Goal: Task Accomplishment & Management: Complete application form

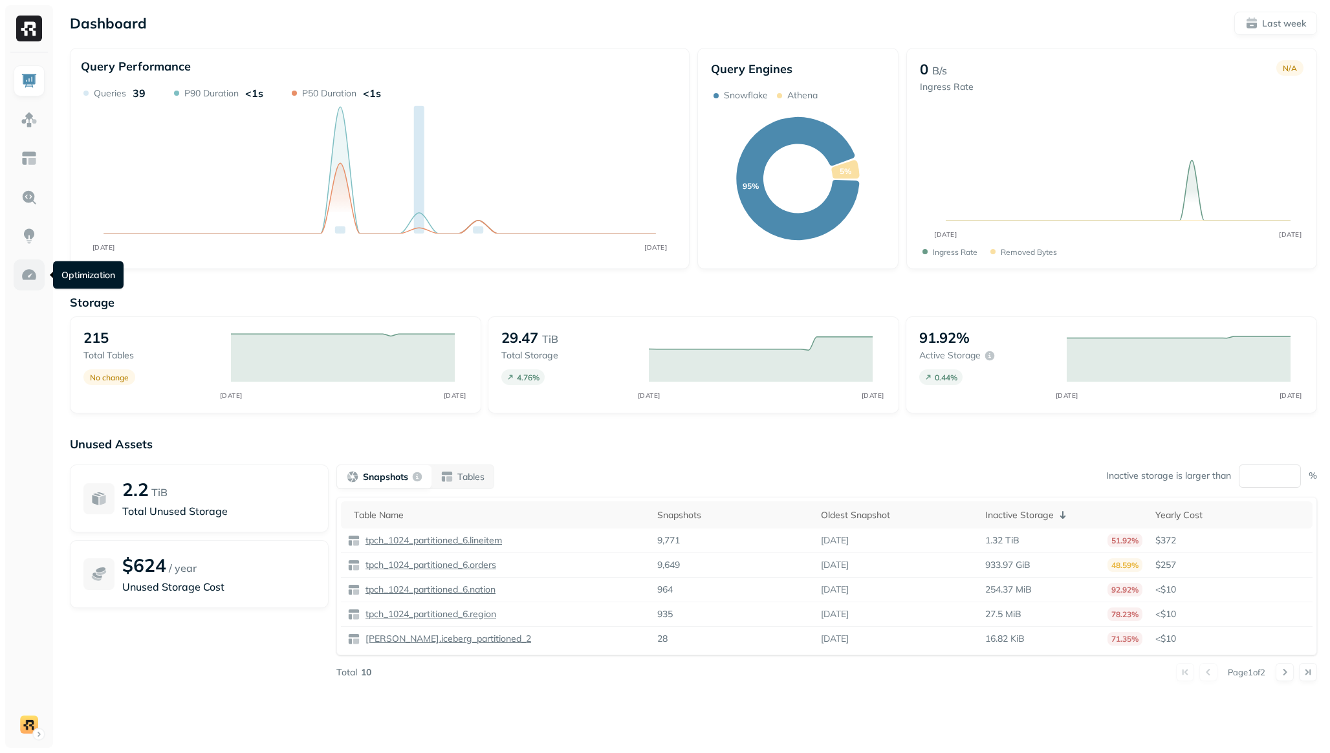
click at [27, 277] on img at bounding box center [29, 275] width 17 height 17
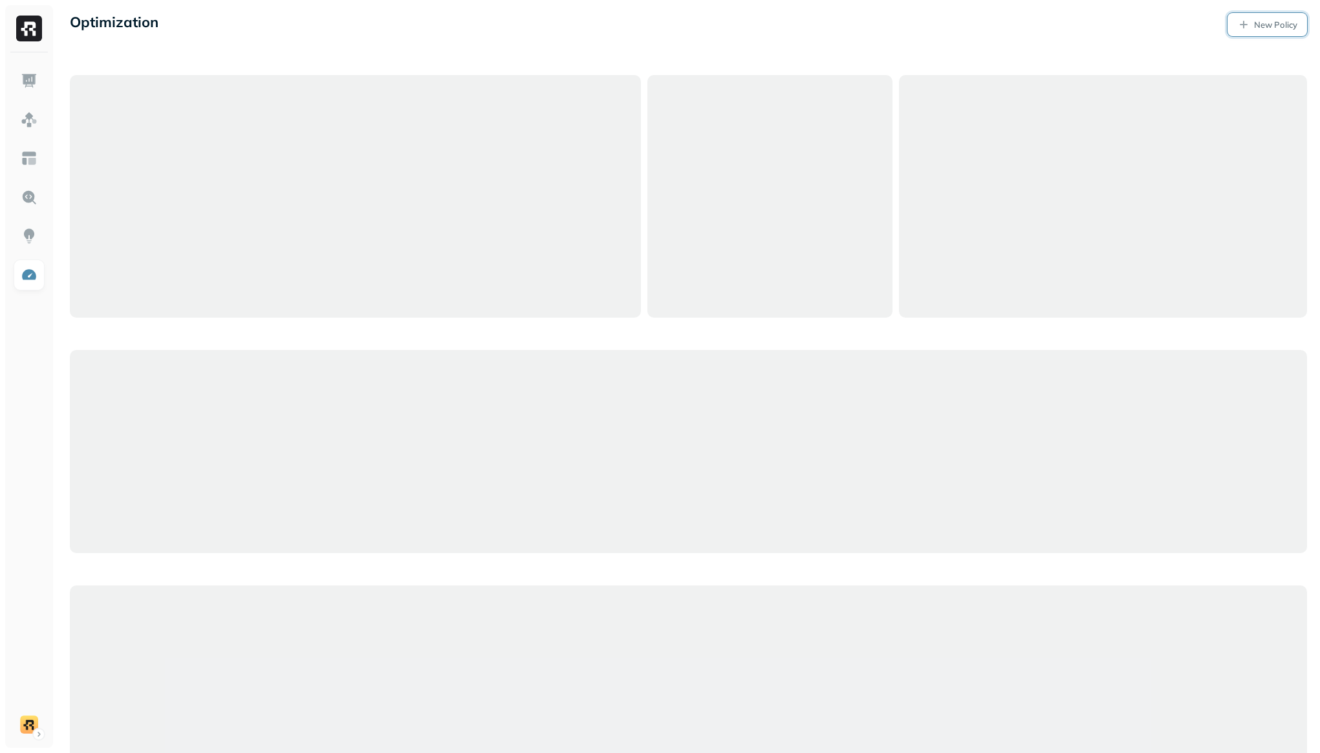
click at [1232, 23] on p "New Policy" at bounding box center [1275, 25] width 43 height 12
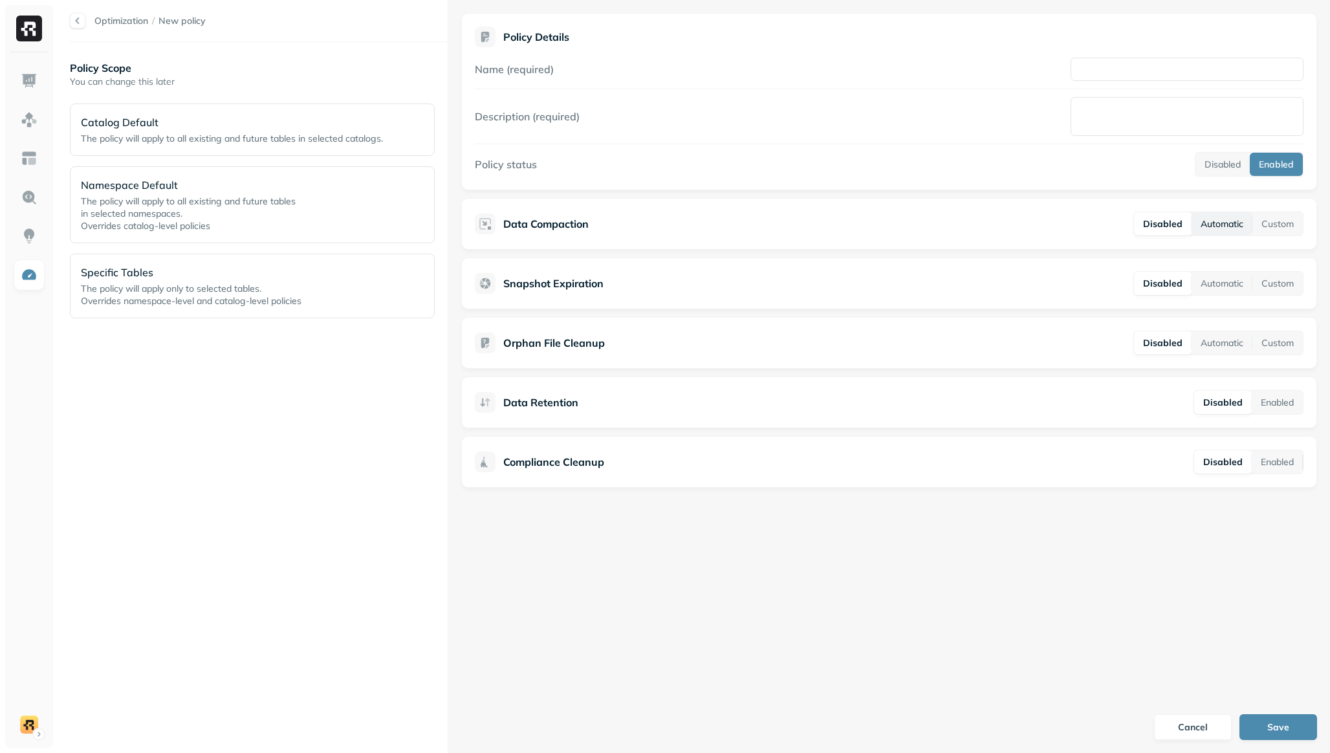
click at [1227, 227] on button "Automatic" at bounding box center [1222, 223] width 61 height 23
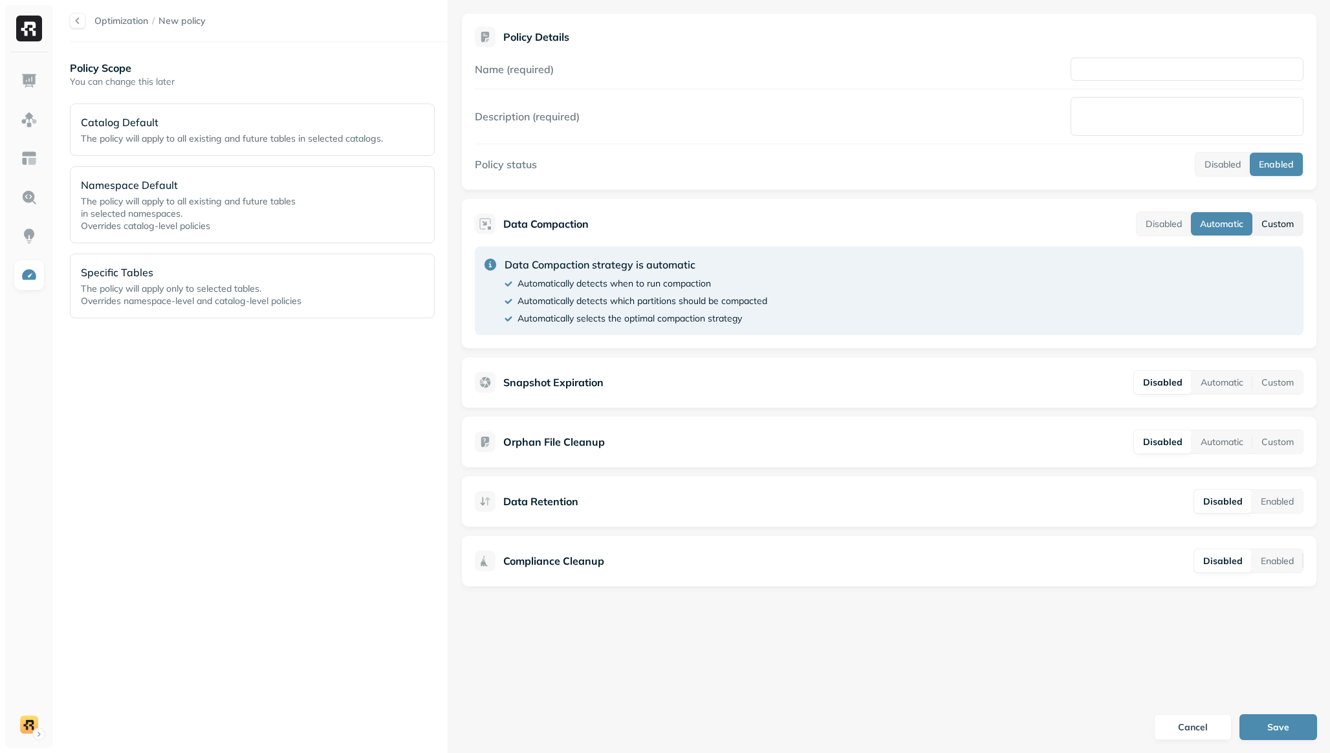
click at [1232, 225] on button "Custom" at bounding box center [1278, 223] width 50 height 23
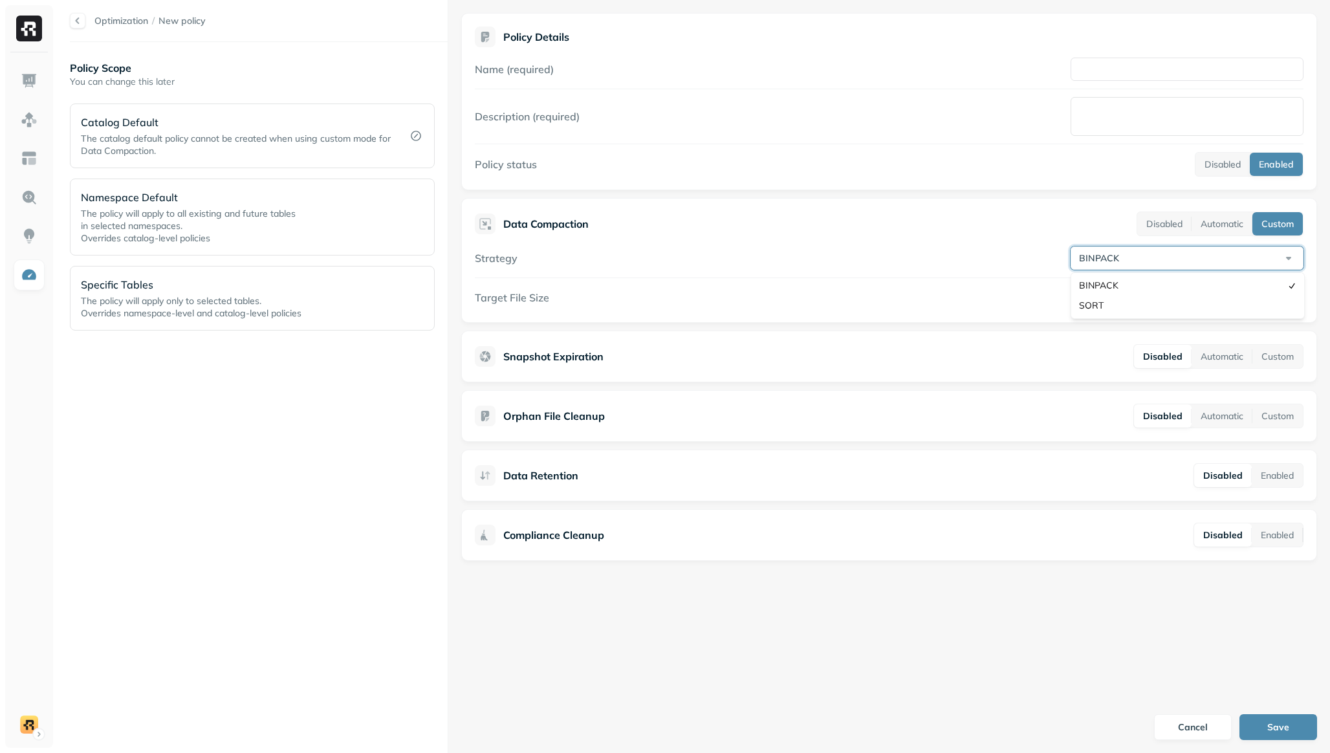
click at [1232, 257] on html "Optimization / New policy Policy Scope You can change this later Catalog Defaul…" at bounding box center [665, 376] width 1330 height 753
select select "****"
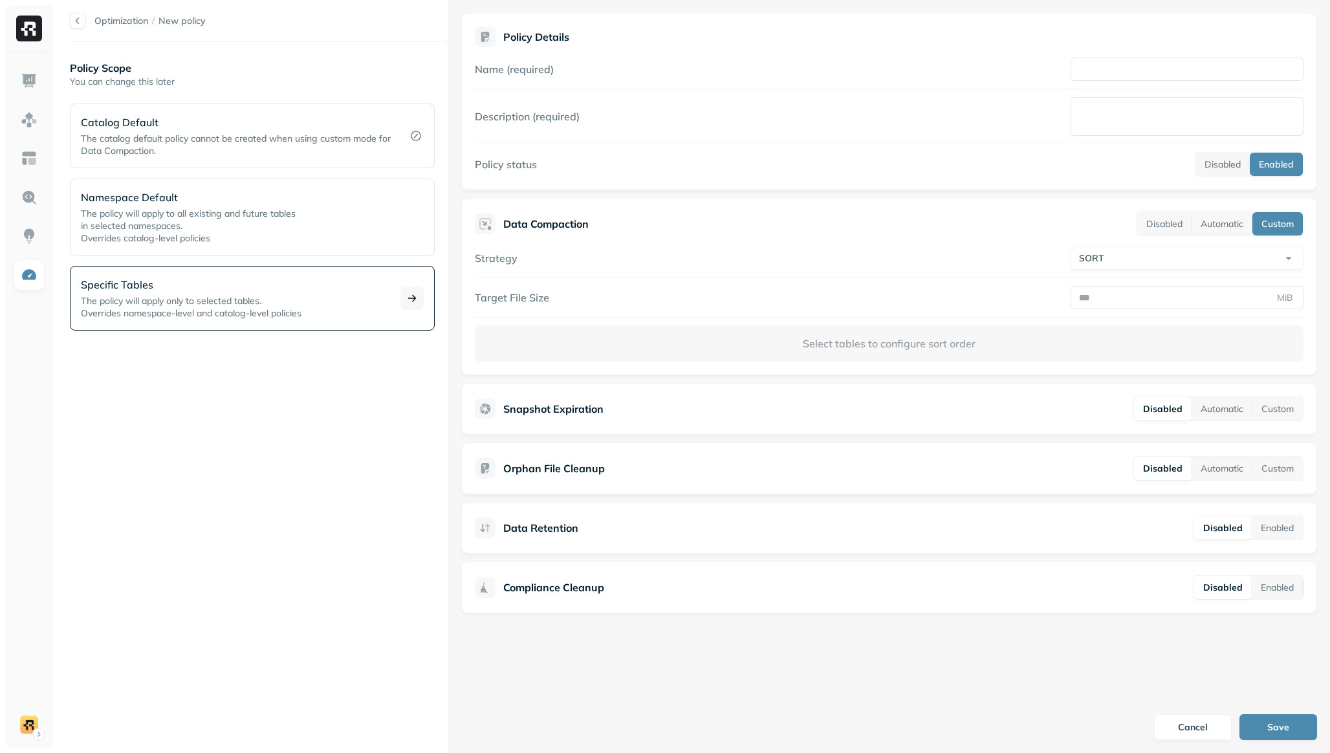
click at [232, 281] on p "Specific Tables" at bounding box center [233, 285] width 304 height 16
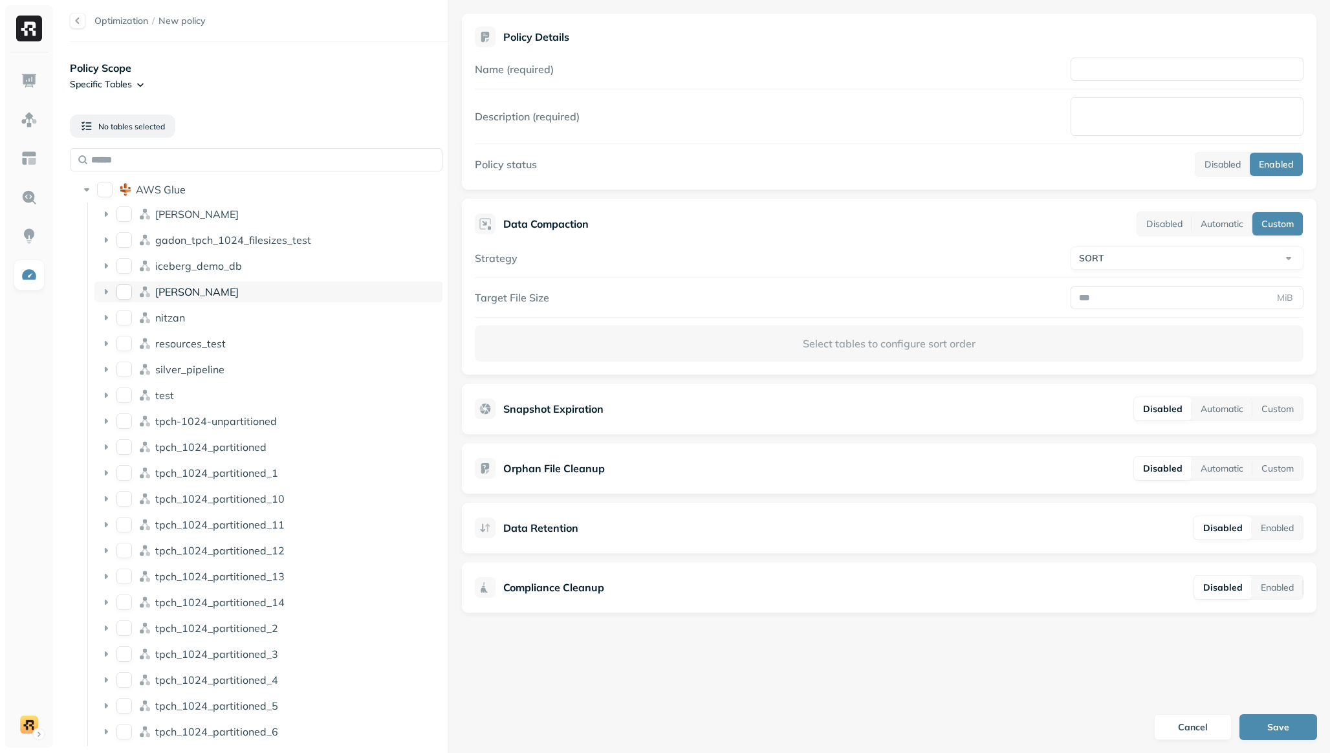
click at [124, 287] on button "lee" at bounding box center [124, 292] width 16 height 16
click at [104, 190] on button "AWS Glue" at bounding box center [105, 190] width 16 height 16
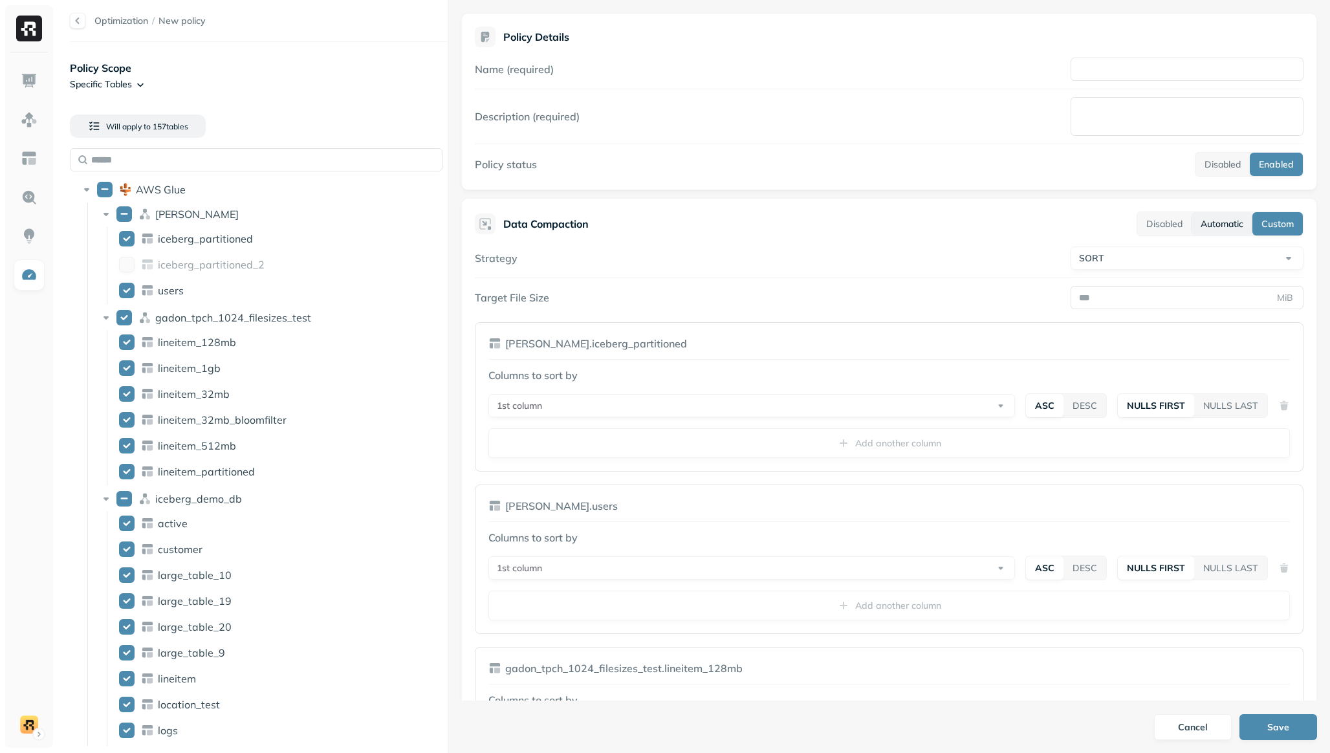
click at [1218, 216] on button "Automatic" at bounding box center [1222, 223] width 61 height 23
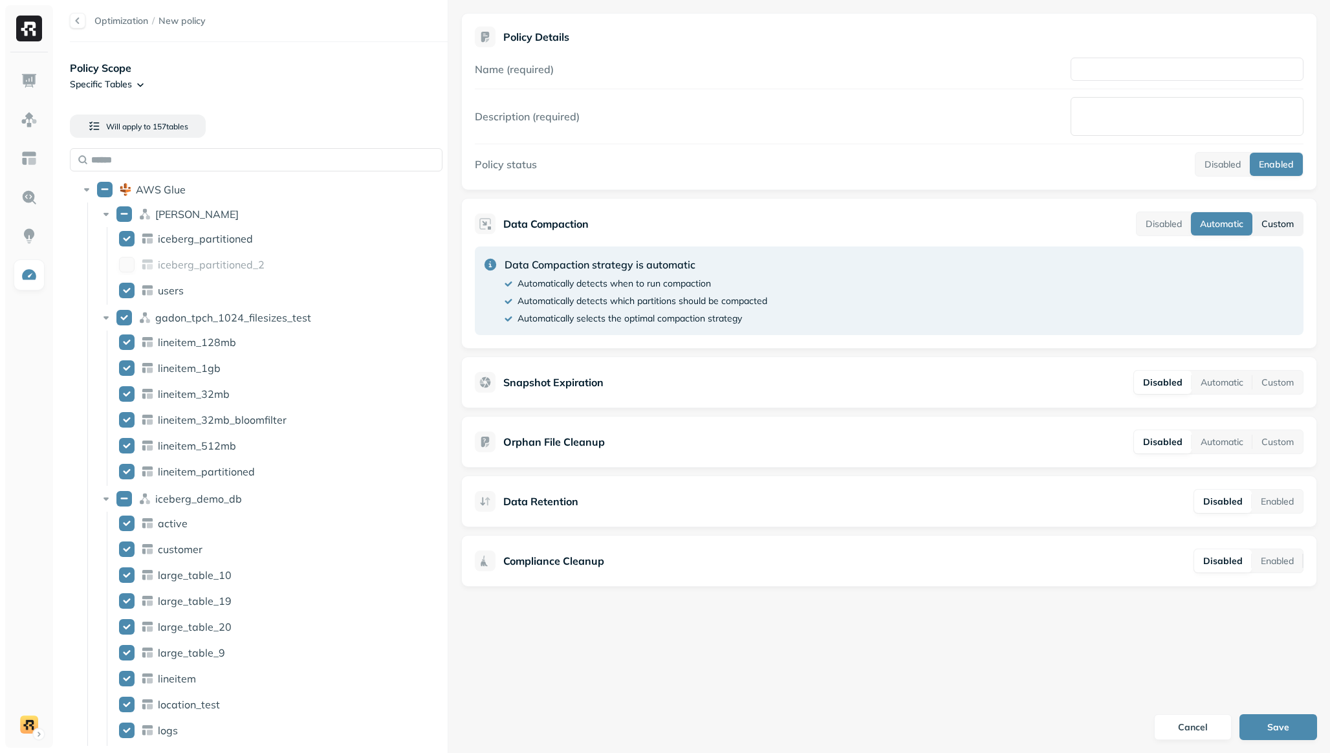
click at [1232, 221] on button "Custom" at bounding box center [1278, 223] width 50 height 23
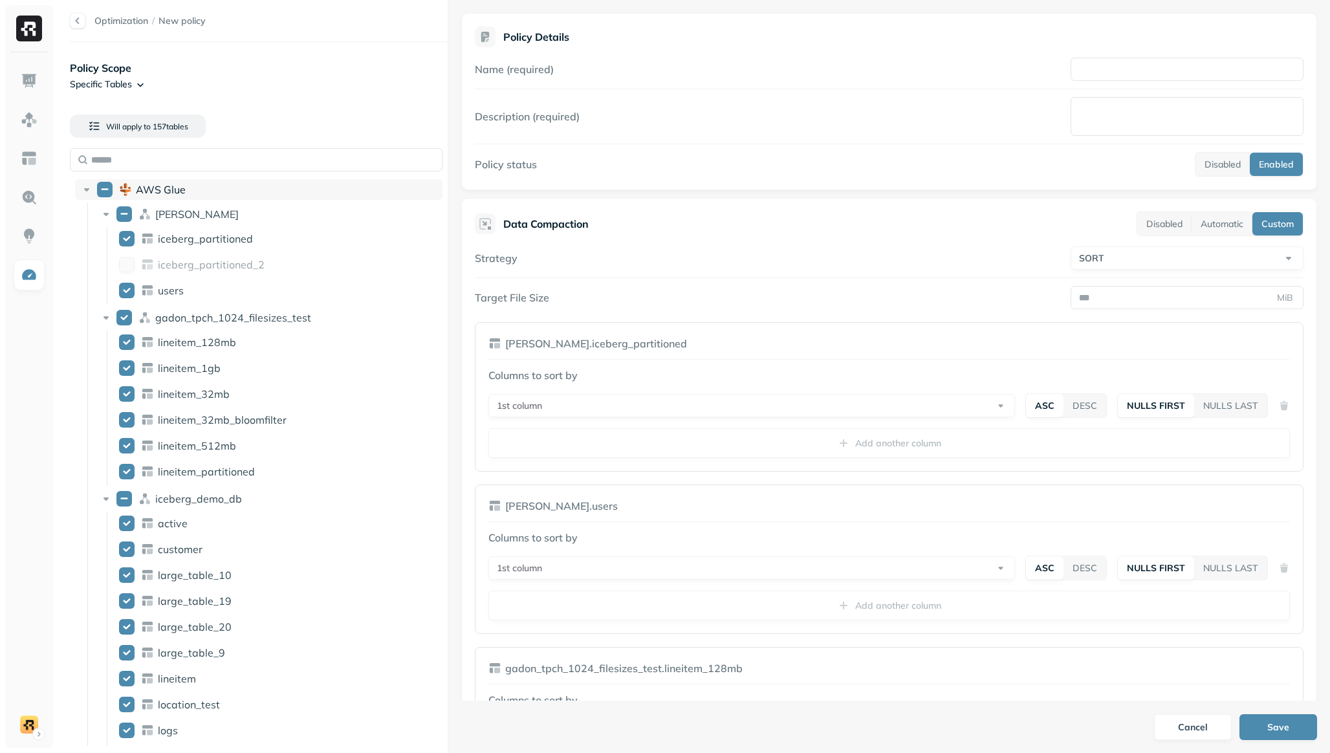
click at [102, 188] on button "AWS Glue" at bounding box center [105, 190] width 16 height 16
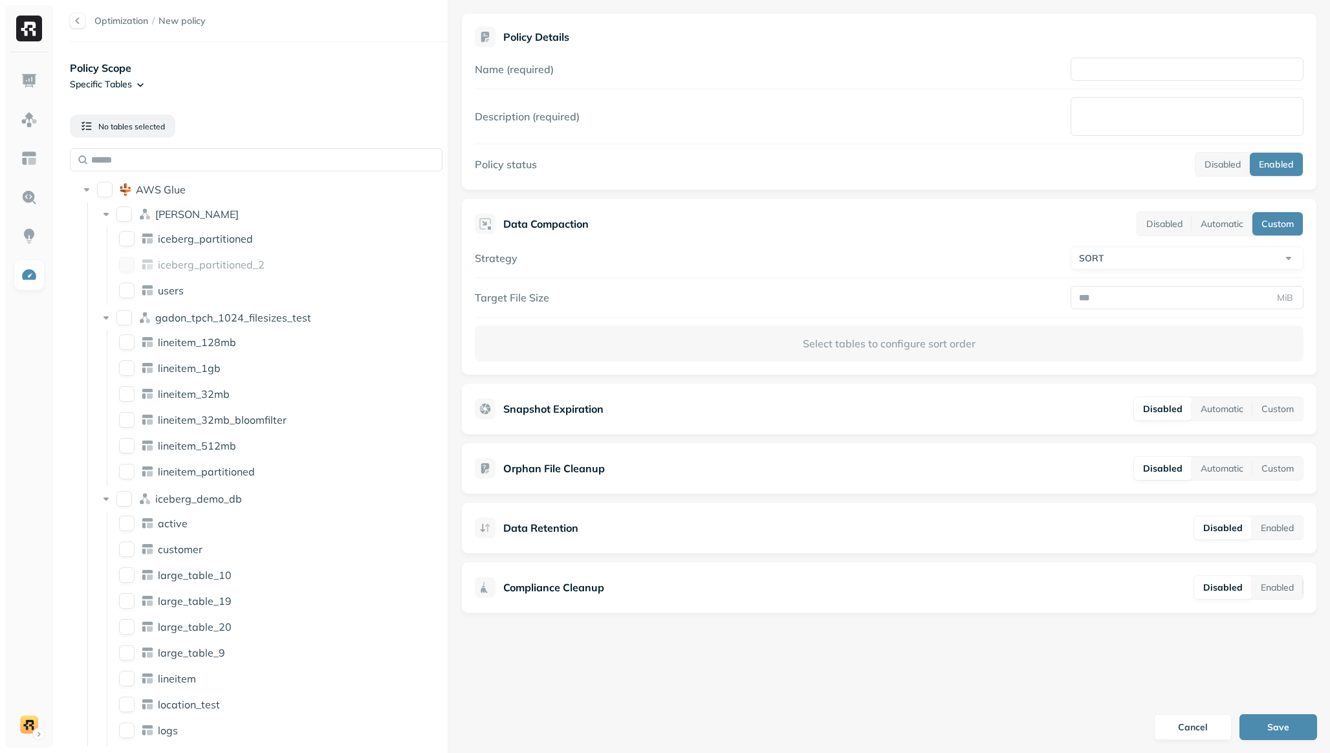
type button "on"
click at [833, 344] on p "Select tables to configure sort order" at bounding box center [889, 343] width 829 height 36
click at [673, 366] on div "Data Compaction Disabled Automatic Custom Strategy SORT ******* **** Target Fil…" at bounding box center [889, 286] width 856 height 177
drag, startPoint x: 1264, startPoint y: 532, endPoint x: 1279, endPoint y: 533, distance: 14.9
click at [1232, 532] on button "Enabled" at bounding box center [1277, 527] width 51 height 23
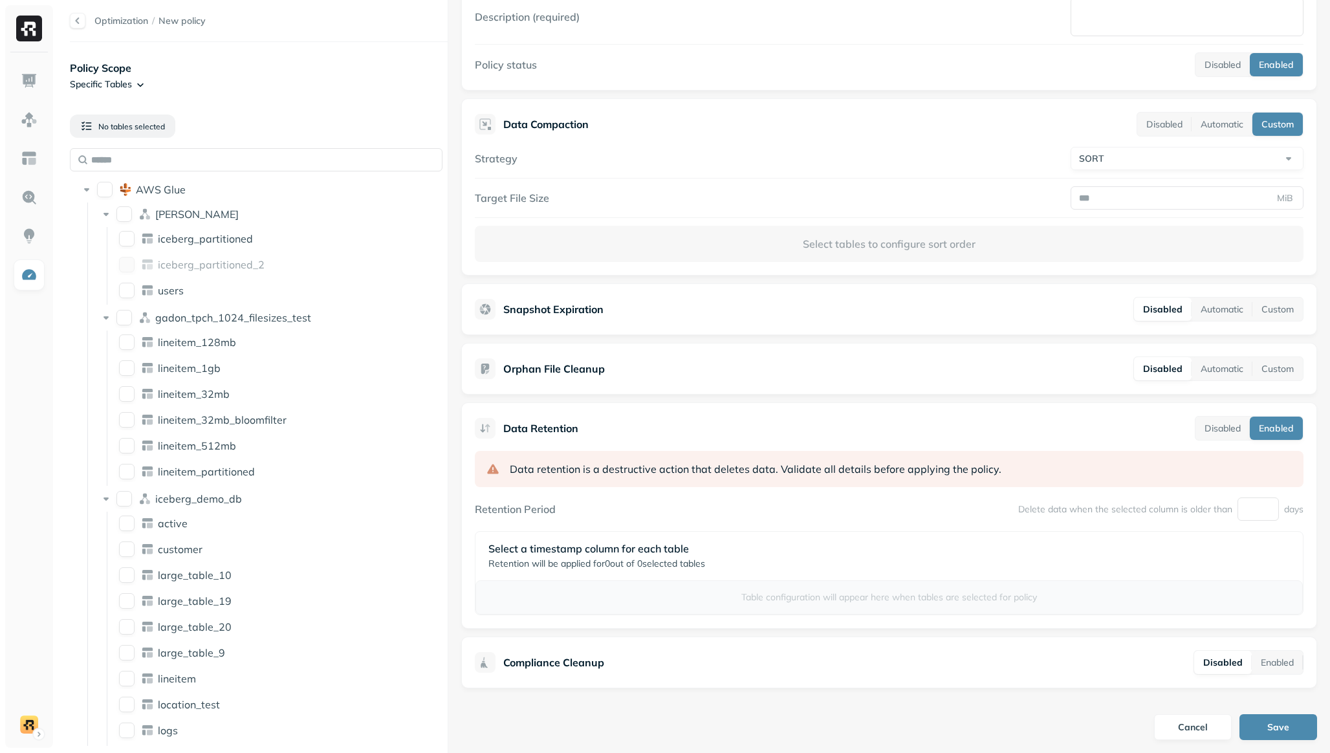
scroll to position [100, 0]
click at [1232, 514] on input "number" at bounding box center [1258, 508] width 41 height 23
type input "*"
click at [1232, 537] on div "Select a timestamp column for each table Retention will be applied for 0 out of…" at bounding box center [889, 555] width 827 height 49
click at [102, 199] on div "on AWS Glue" at bounding box center [258, 189] width 367 height 21
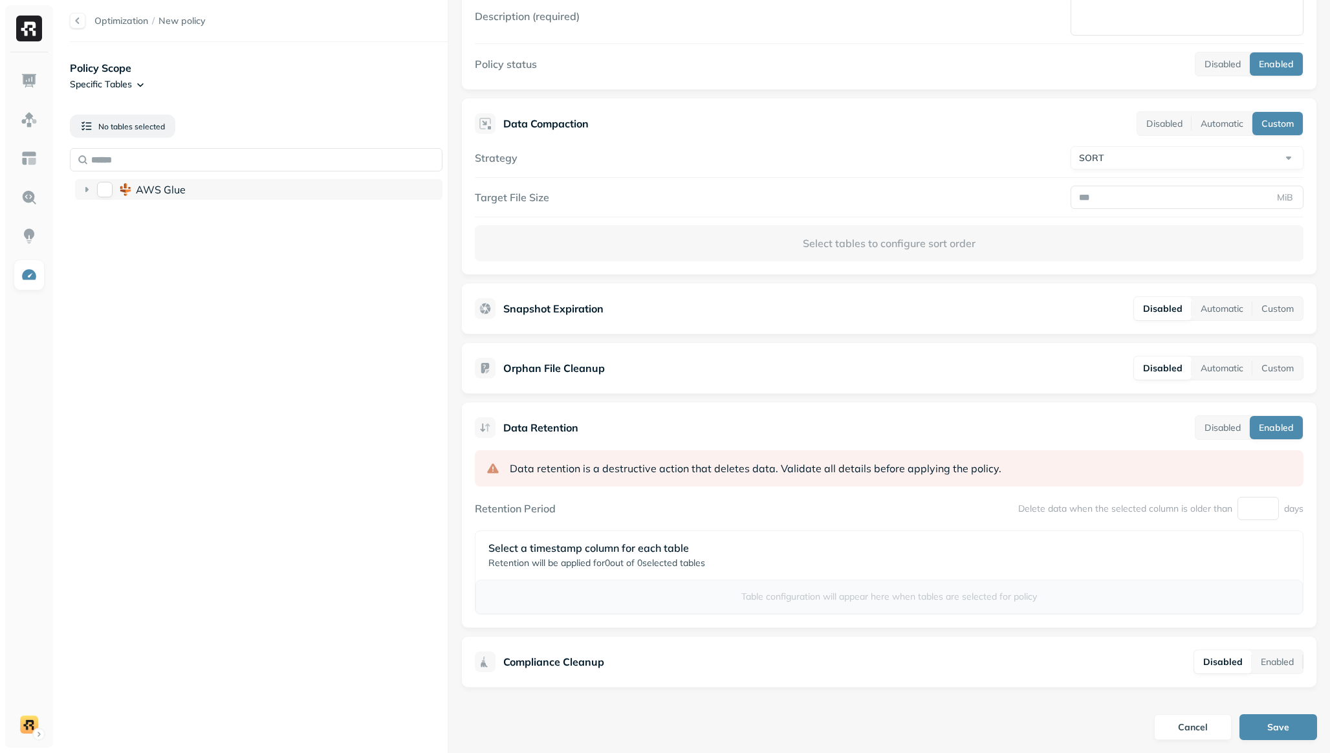
click at [102, 195] on button "on" at bounding box center [105, 190] width 16 height 16
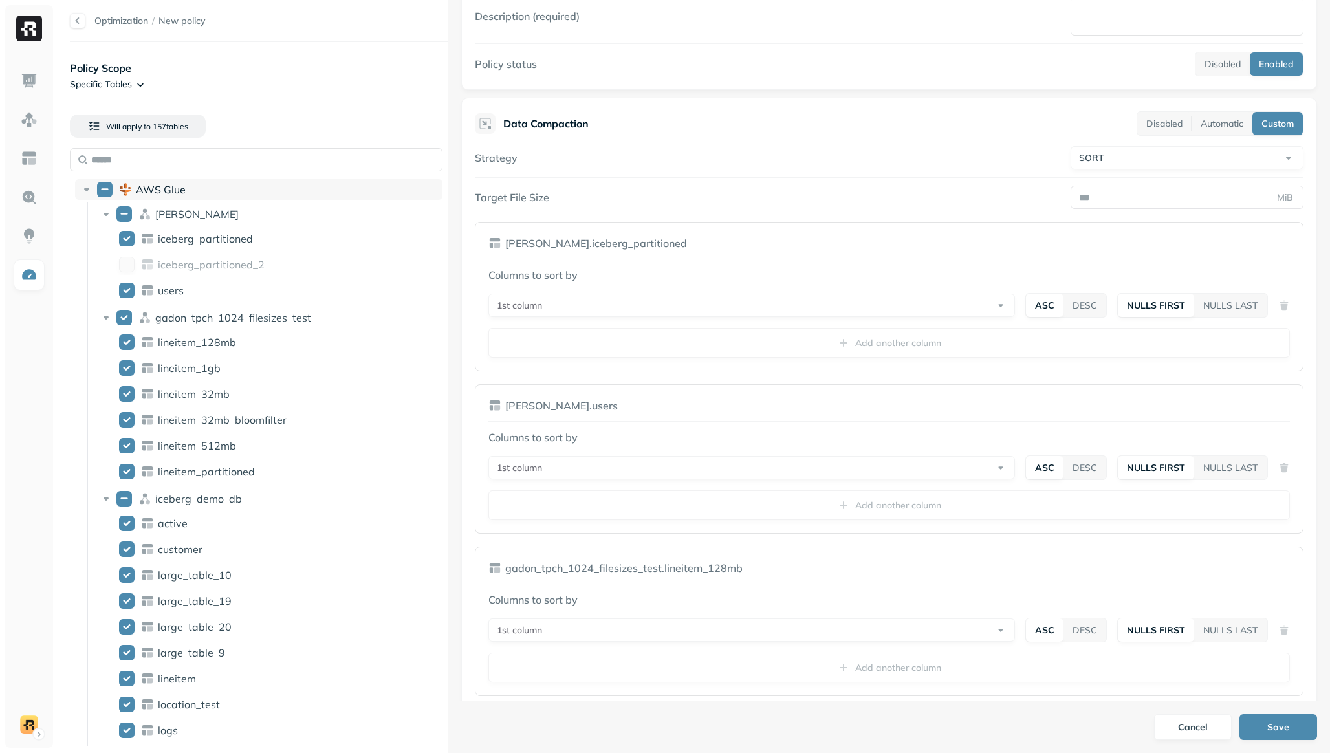
click at [102, 195] on button "AWS Glue" at bounding box center [105, 190] width 16 height 16
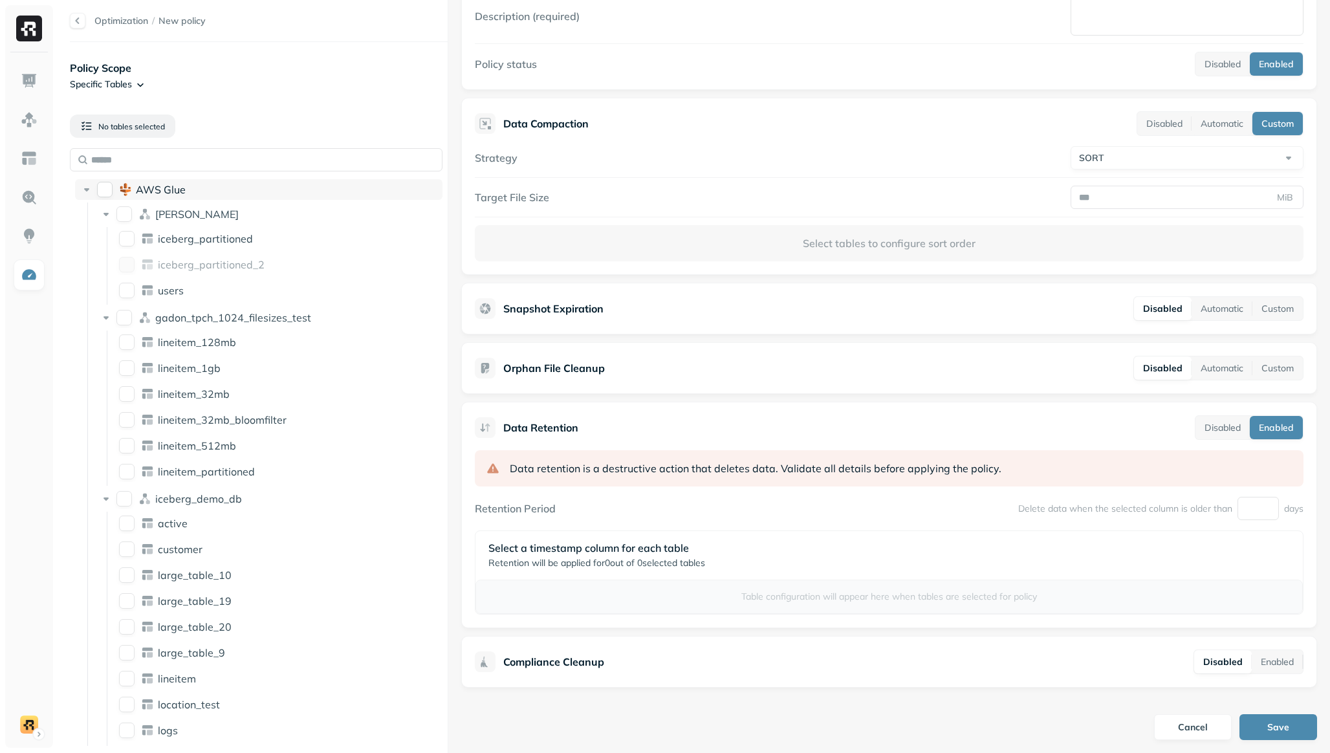
click at [102, 196] on button "on" at bounding box center [105, 190] width 16 height 16
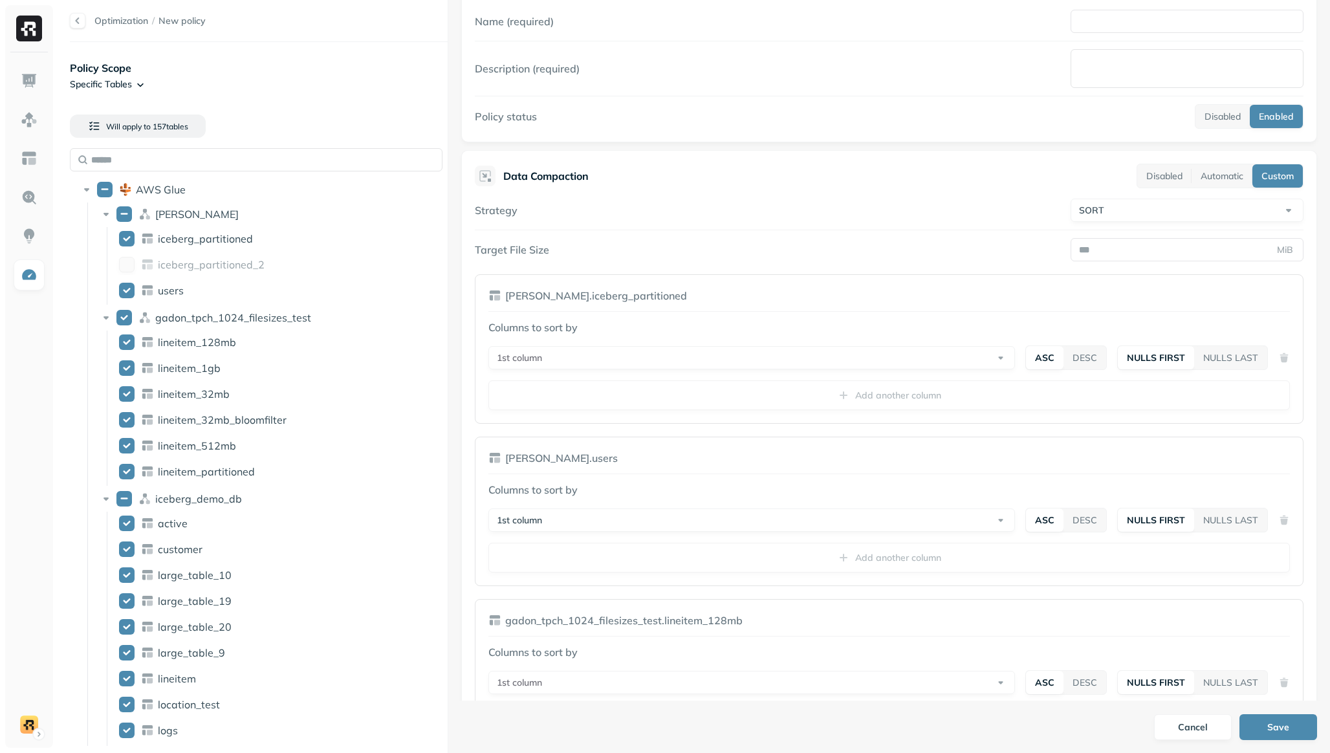
scroll to position [0, 0]
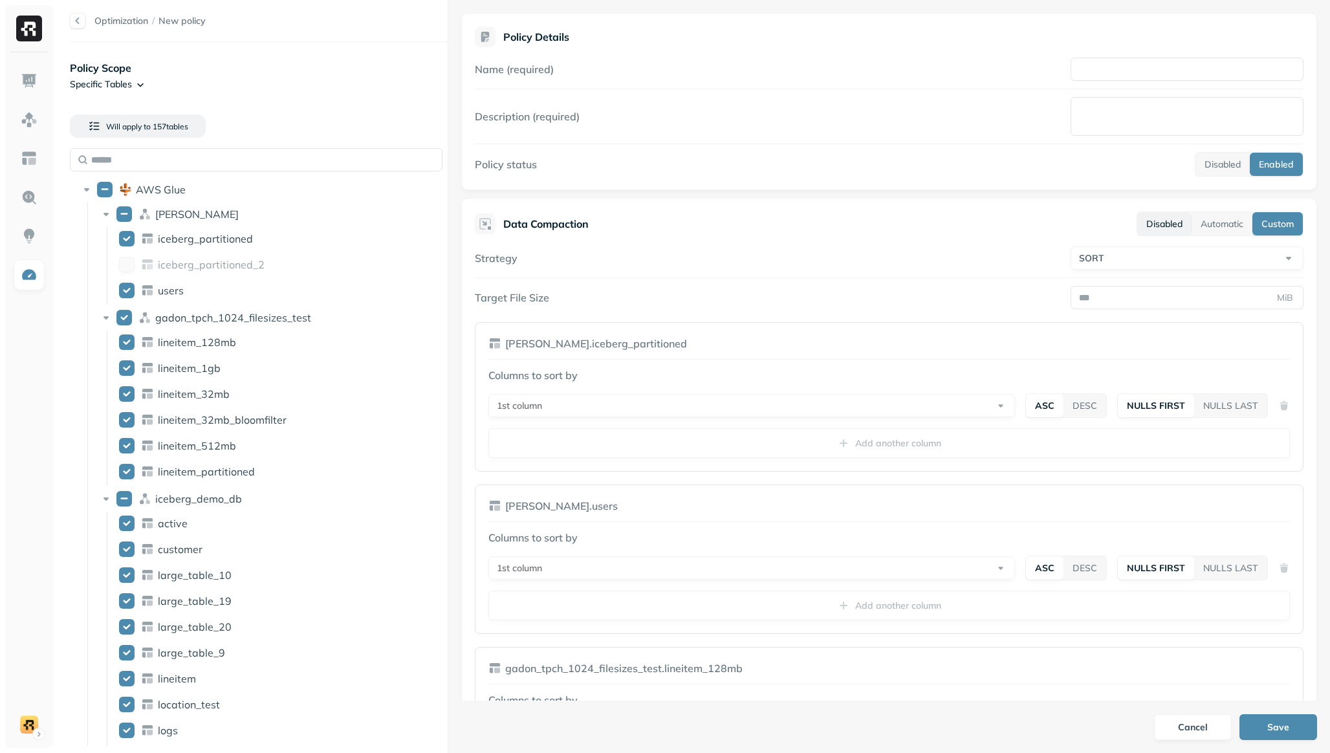
click at [1156, 225] on button "Disabled" at bounding box center [1164, 223] width 54 height 23
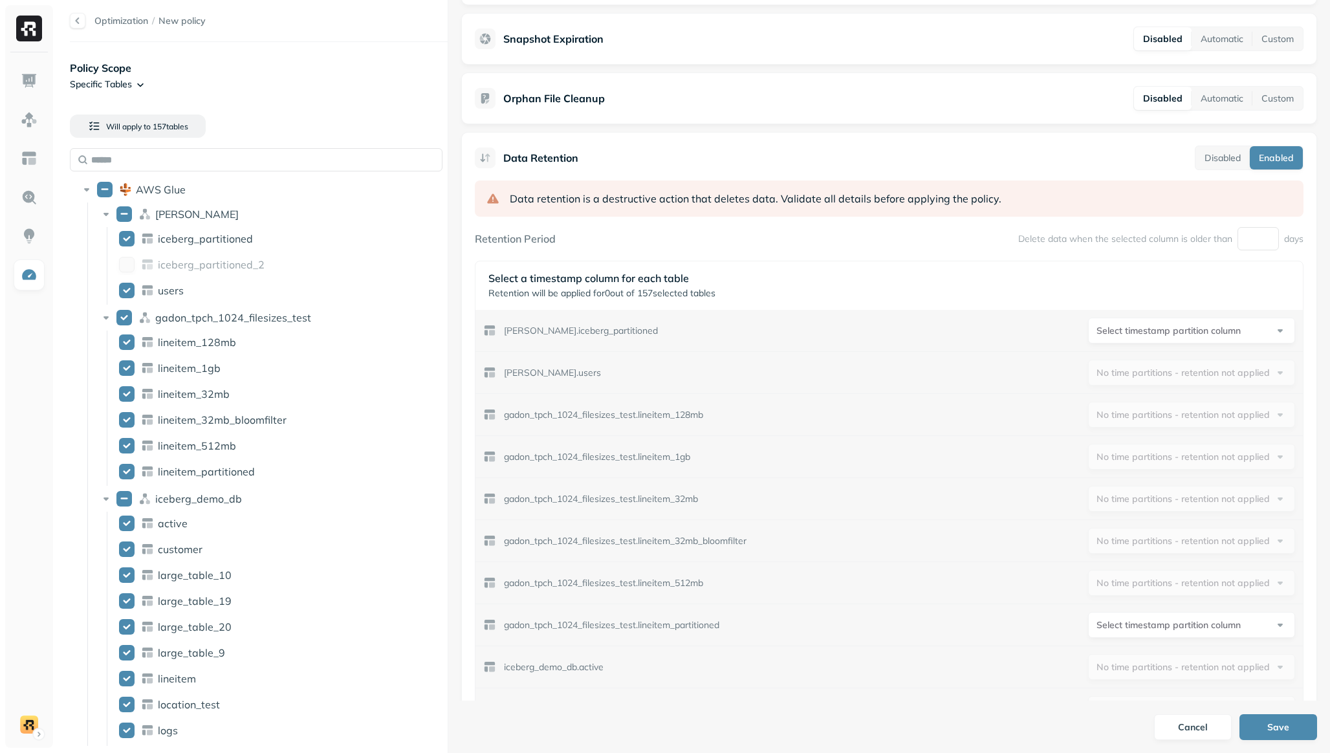
scroll to position [259, 0]
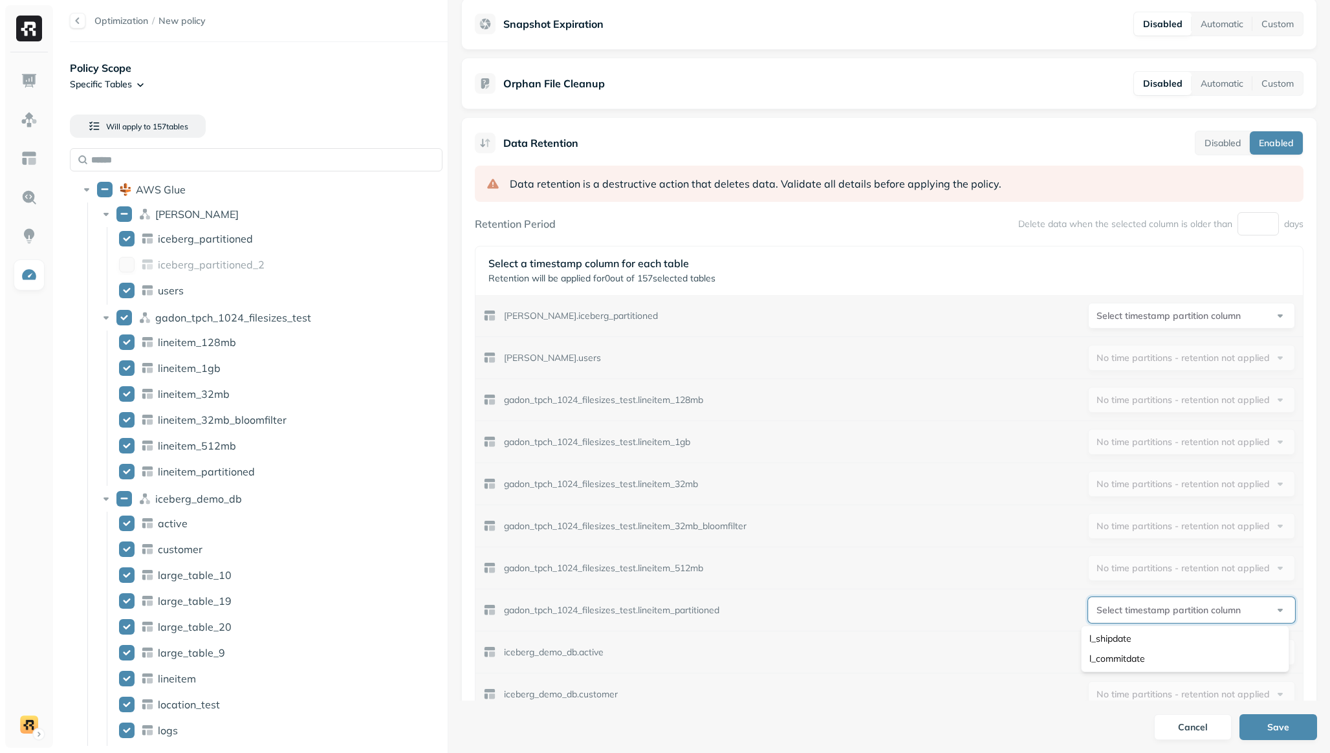
click at [1156, 549] on html "Optimization / New policy Policy Scope Specific Tables Will apply to 157 table …" at bounding box center [665, 376] width 1330 height 753
select select "**********"
click at [1175, 323] on html "Optimization / New policy Policy Scope Specific Tables Will apply to 157 table …" at bounding box center [665, 376] width 1330 height 753
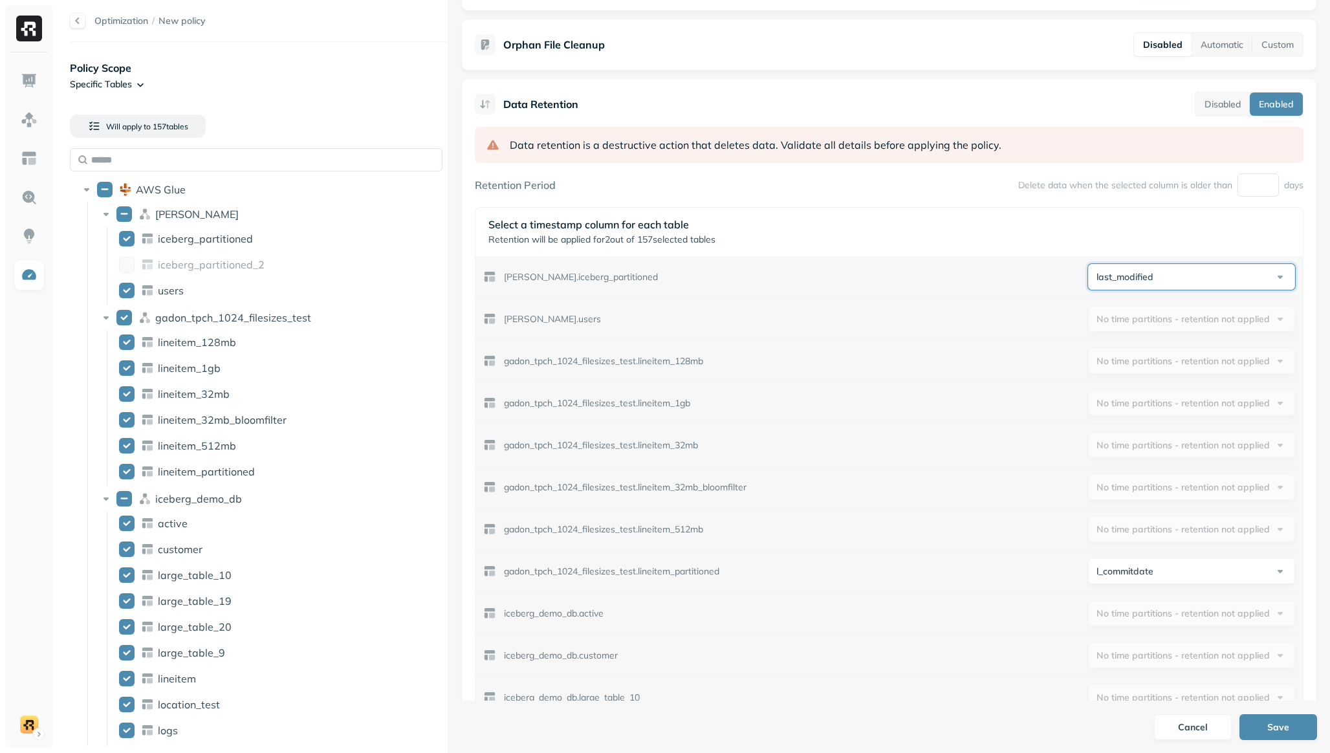
scroll to position [301, 0]
click at [646, 359] on p "gadon_tpch_1024_filesizes_test.lineitem_128mb" at bounding box center [603, 359] width 199 height 12
click at [646, 358] on p "gadon_tpch_1024_filesizes_test.lineitem_128mb" at bounding box center [603, 359] width 199 height 12
copy p "gadon_tpch_1024_filesizes_test.lineitem_128mb"
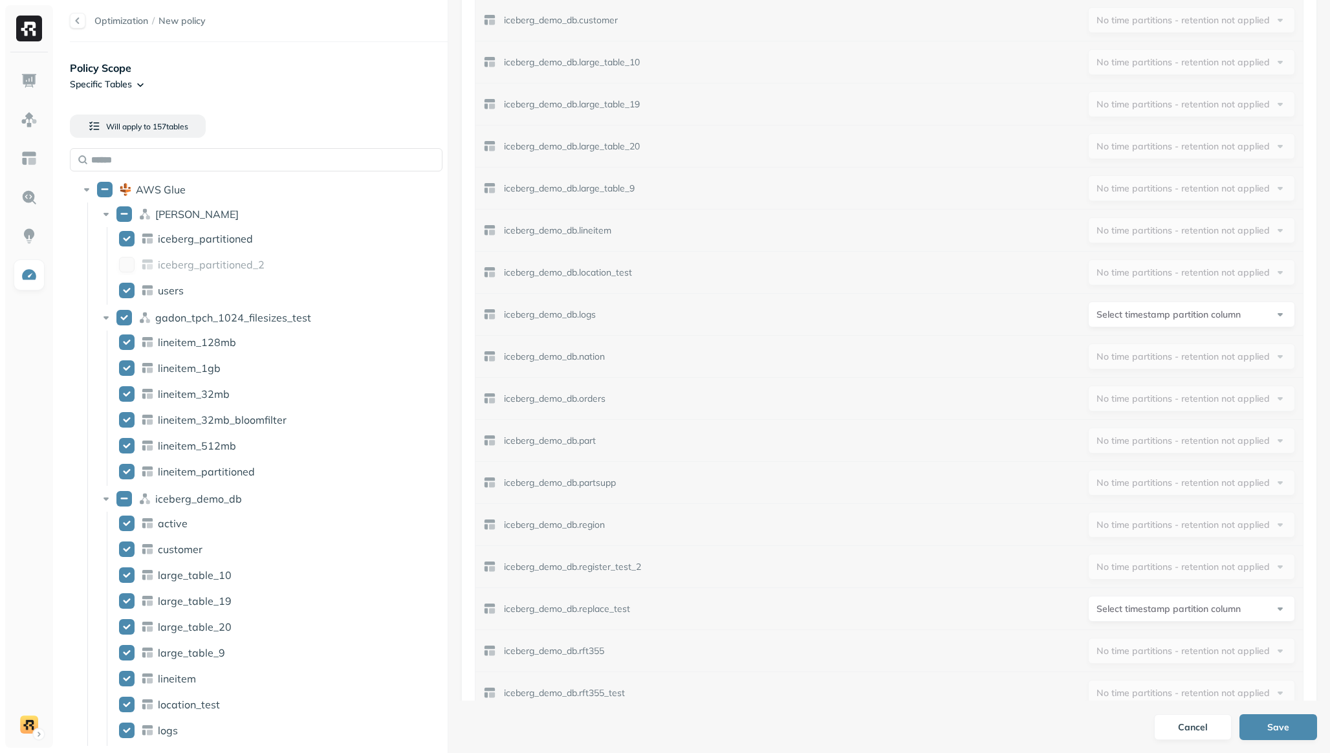
scroll to position [1076, 0]
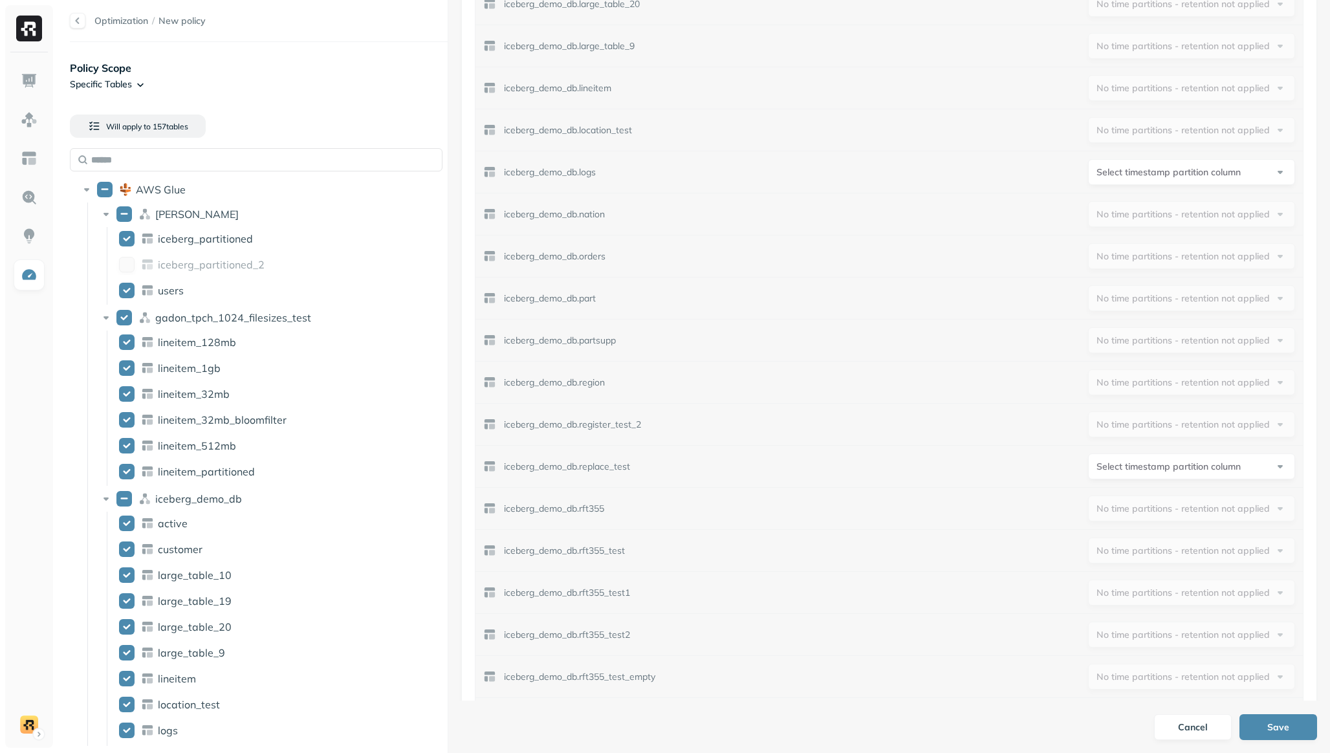
click at [551, 465] on p "iceberg_demo_db.replace_test" at bounding box center [567, 467] width 126 height 12
click at [550, 465] on p "iceberg_demo_db.replace_test" at bounding box center [567, 467] width 126 height 12
copy p "iceberg_demo_db.replace_test"
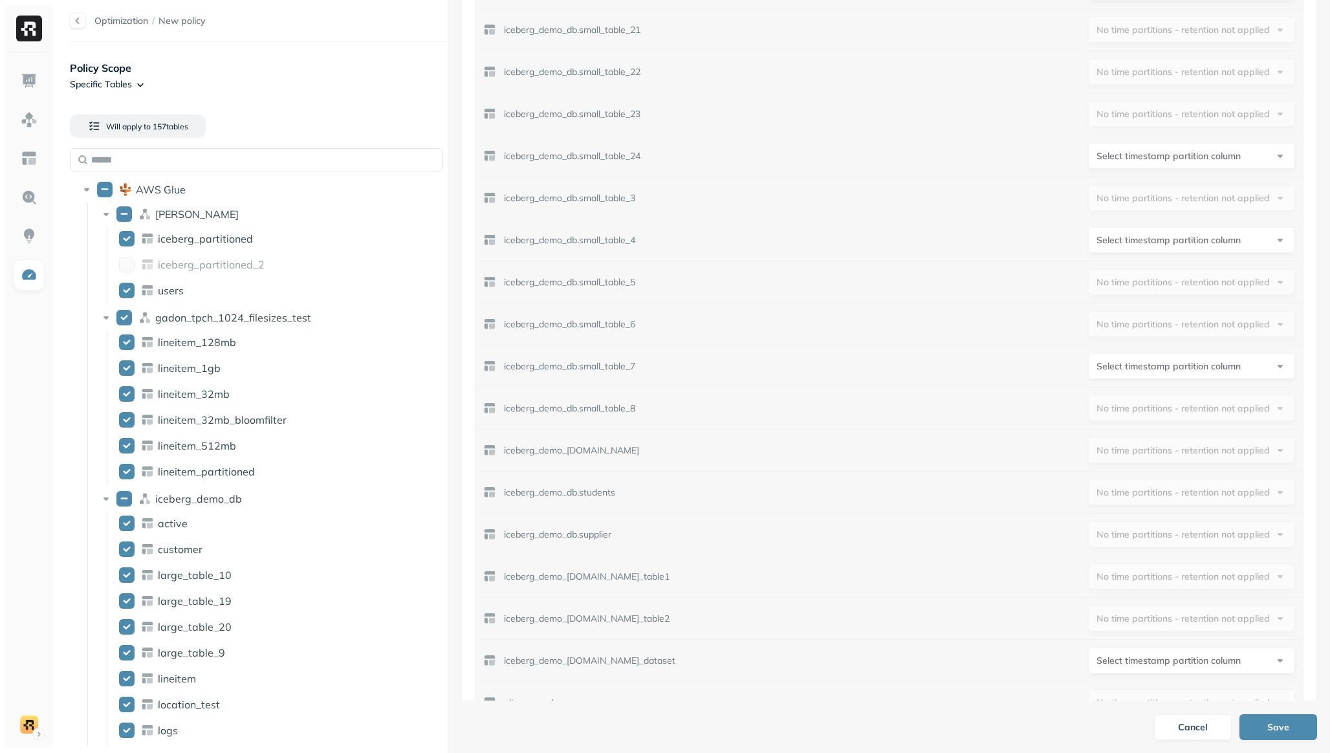
scroll to position [3213, 0]
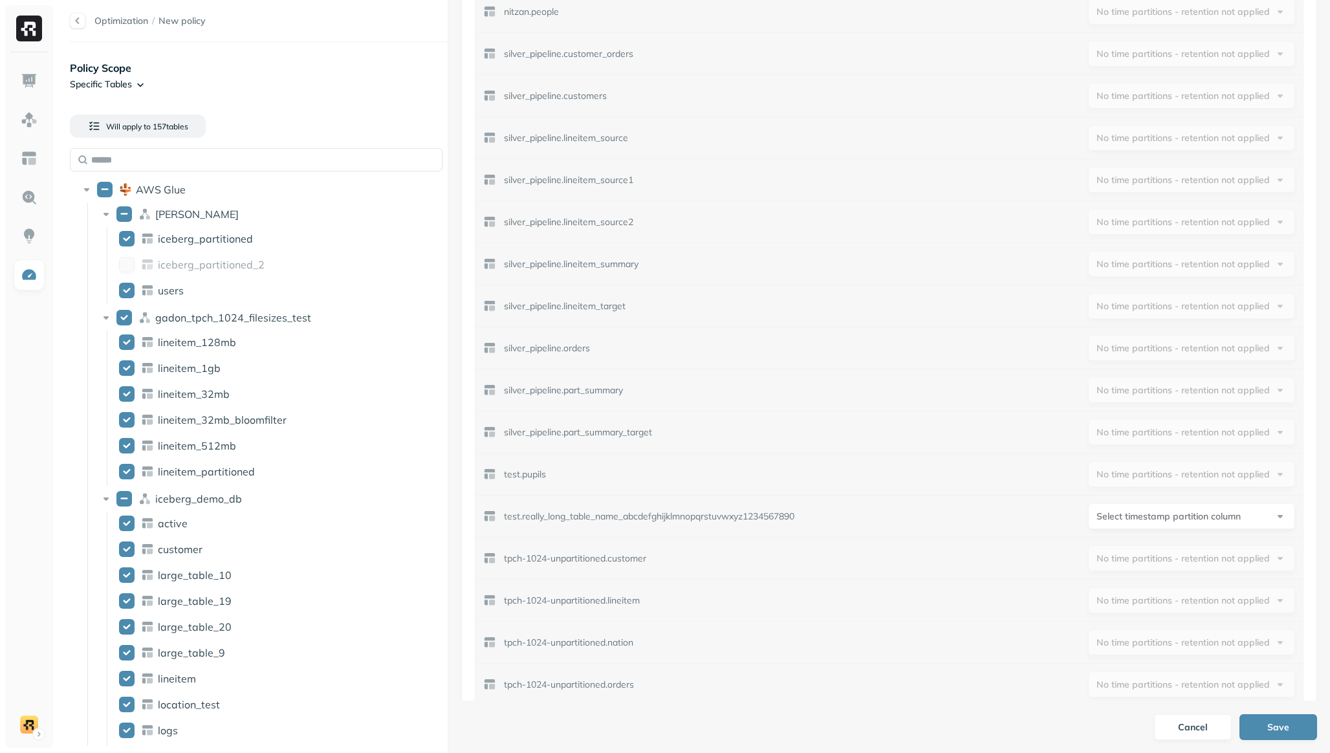
click at [699, 512] on p "test.really_long_table_name_abcdefghijklmnopqrstuvwxyz1234567890" at bounding box center [649, 516] width 290 height 12
click at [699, 522] on div "test.really_long_table_name_abcdefghijklmnopqrstuvwxyz1234567890" at bounding box center [638, 516] width 311 height 13
click at [696, 519] on p "test.really_long_table_name_abcdefghijklmnopqrstuvwxyz1234567890" at bounding box center [649, 516] width 290 height 12
click at [694, 517] on p "test.really_long_table_name_abcdefghijklmnopqrstuvwxyz1234567890" at bounding box center [649, 516] width 290 height 12
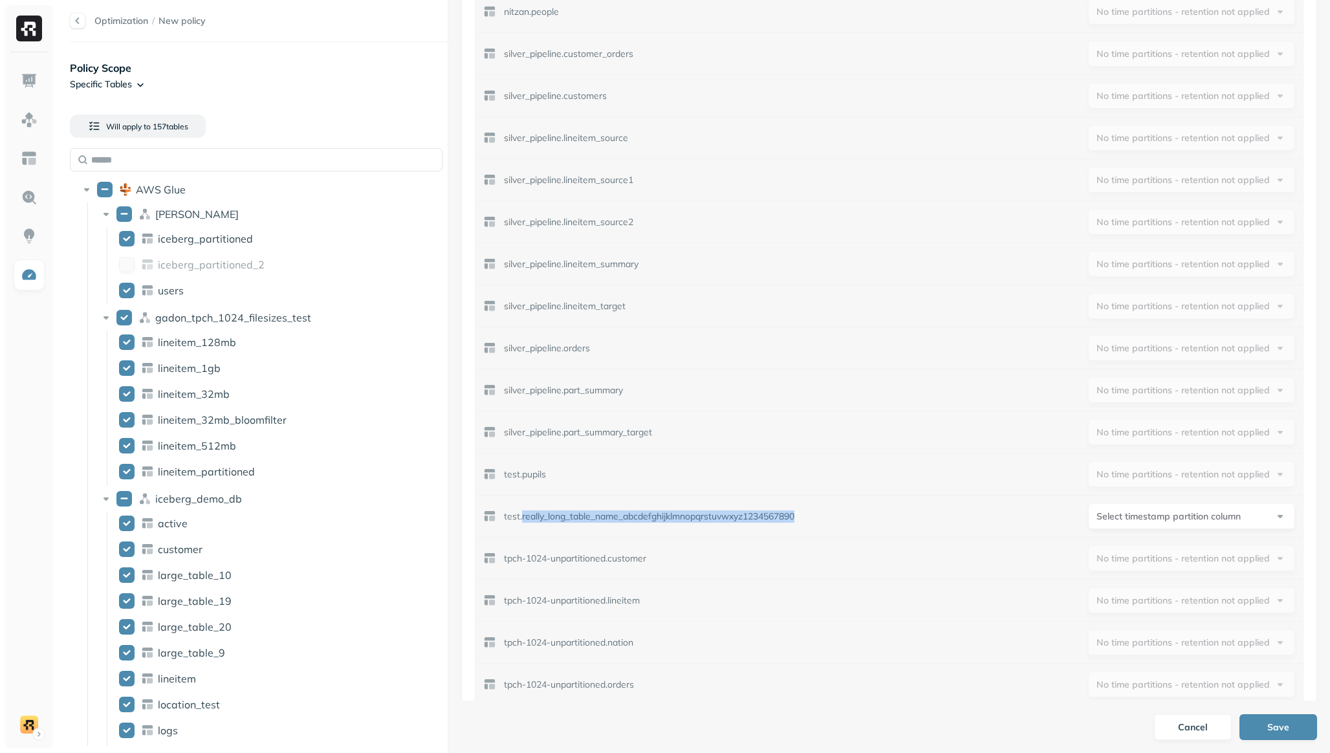
click at [694, 516] on p "test.really_long_table_name_abcdefghijklmnopqrstuvwxyz1234567890" at bounding box center [649, 516] width 290 height 12
copy p "test.really_long_table_name_abcdefghijklmnopqrstuvwxyz1234567890"
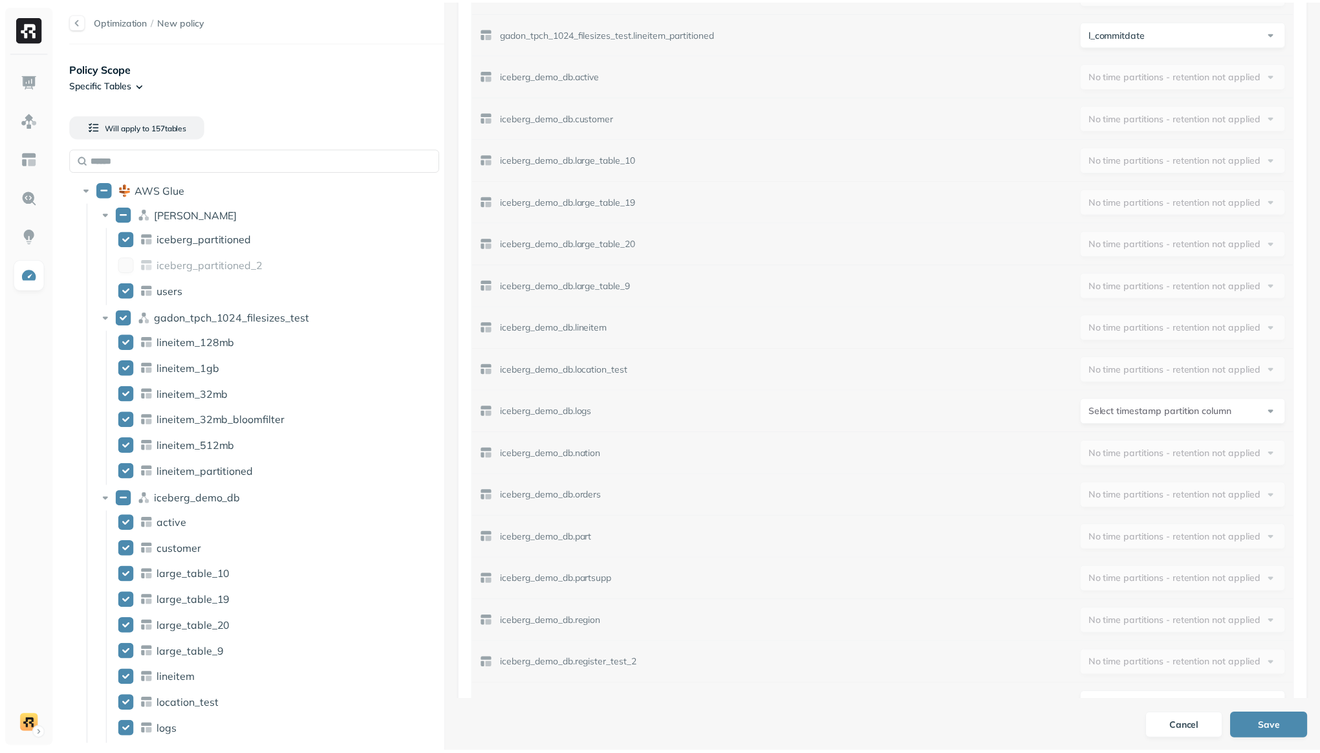
scroll to position [0, 0]
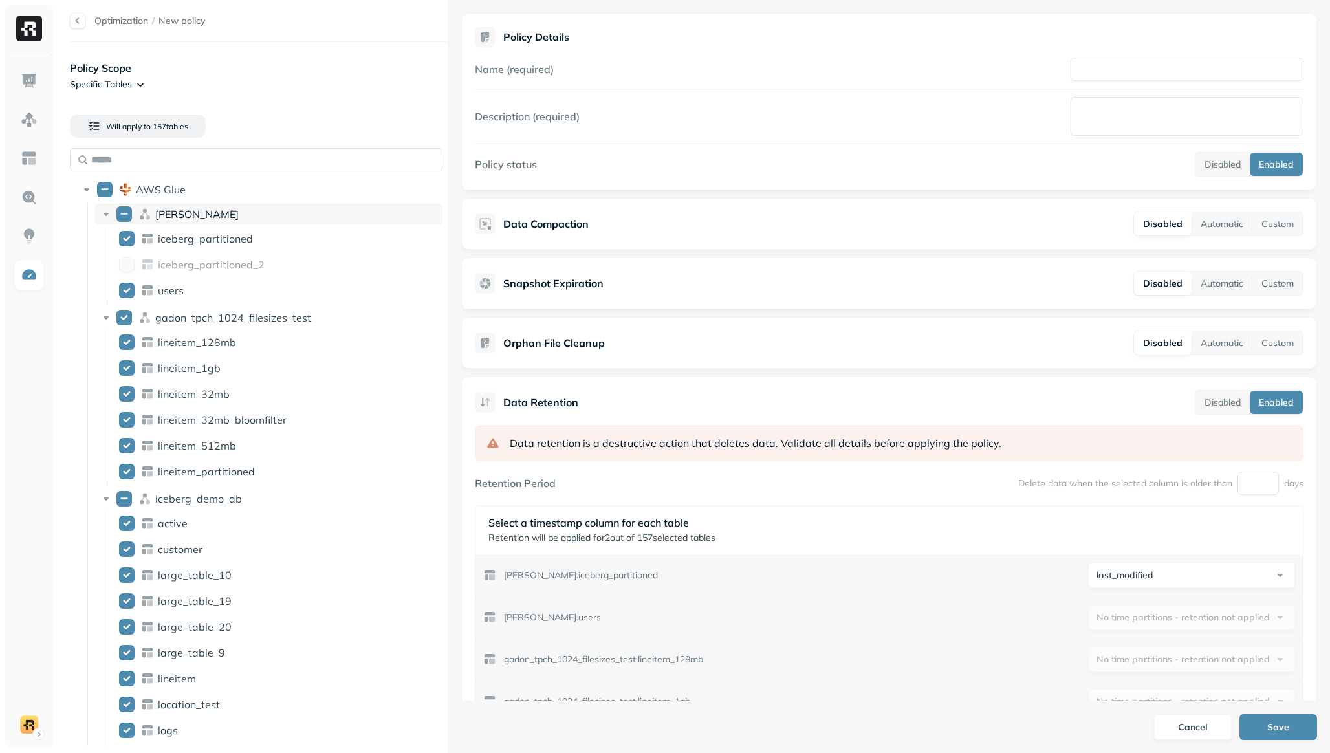
click at [123, 216] on button "dean" at bounding box center [124, 214] width 16 height 16
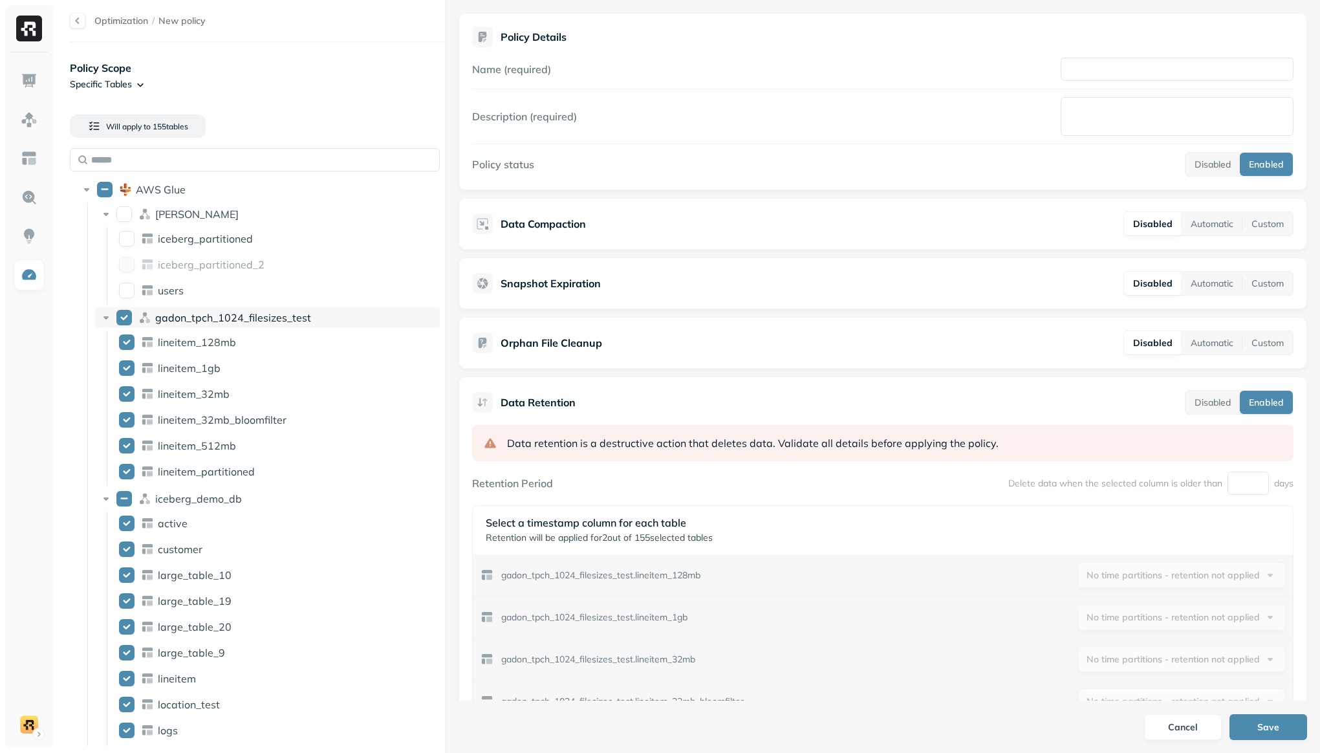
click at [124, 316] on button "gadon_tpch_1024_filesizes_test" at bounding box center [124, 318] width 16 height 16
click at [107, 496] on icon at bounding box center [106, 498] width 13 height 13
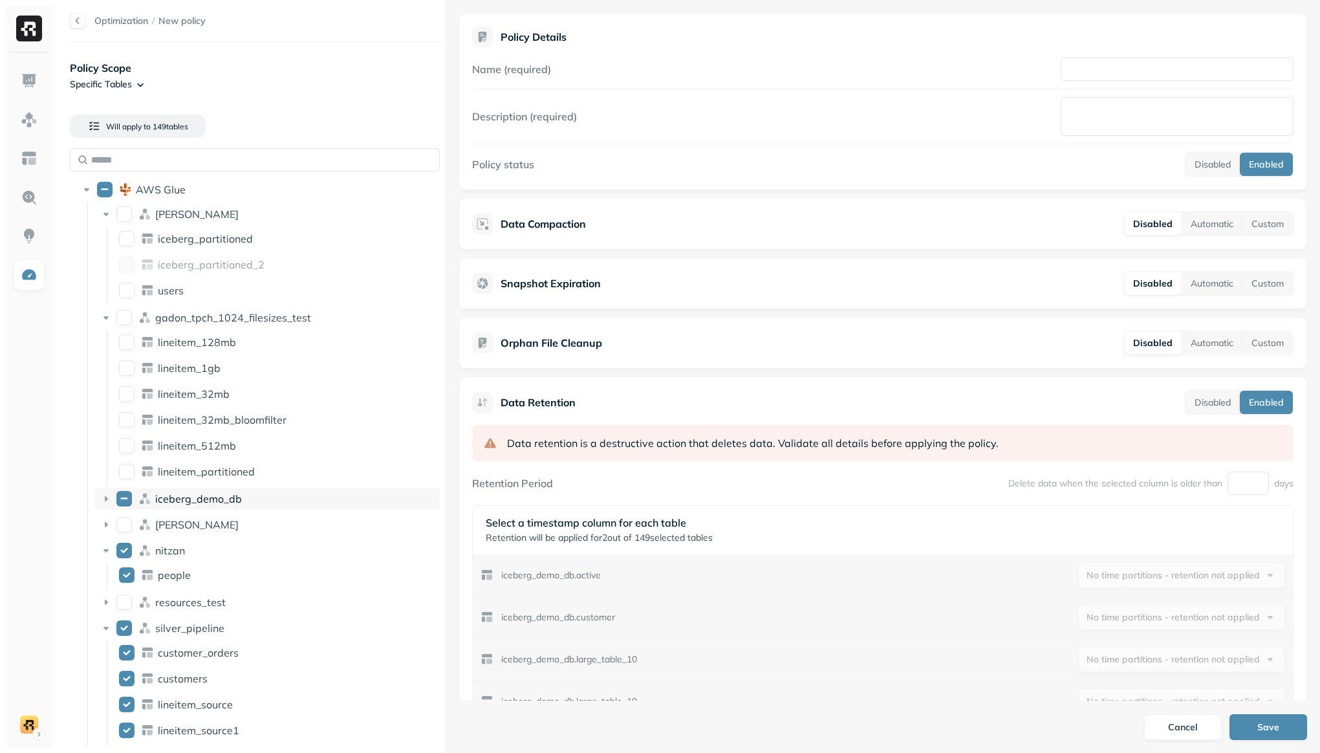
click at [122, 500] on button "iceberg_demo_db" at bounding box center [124, 499] width 16 height 16
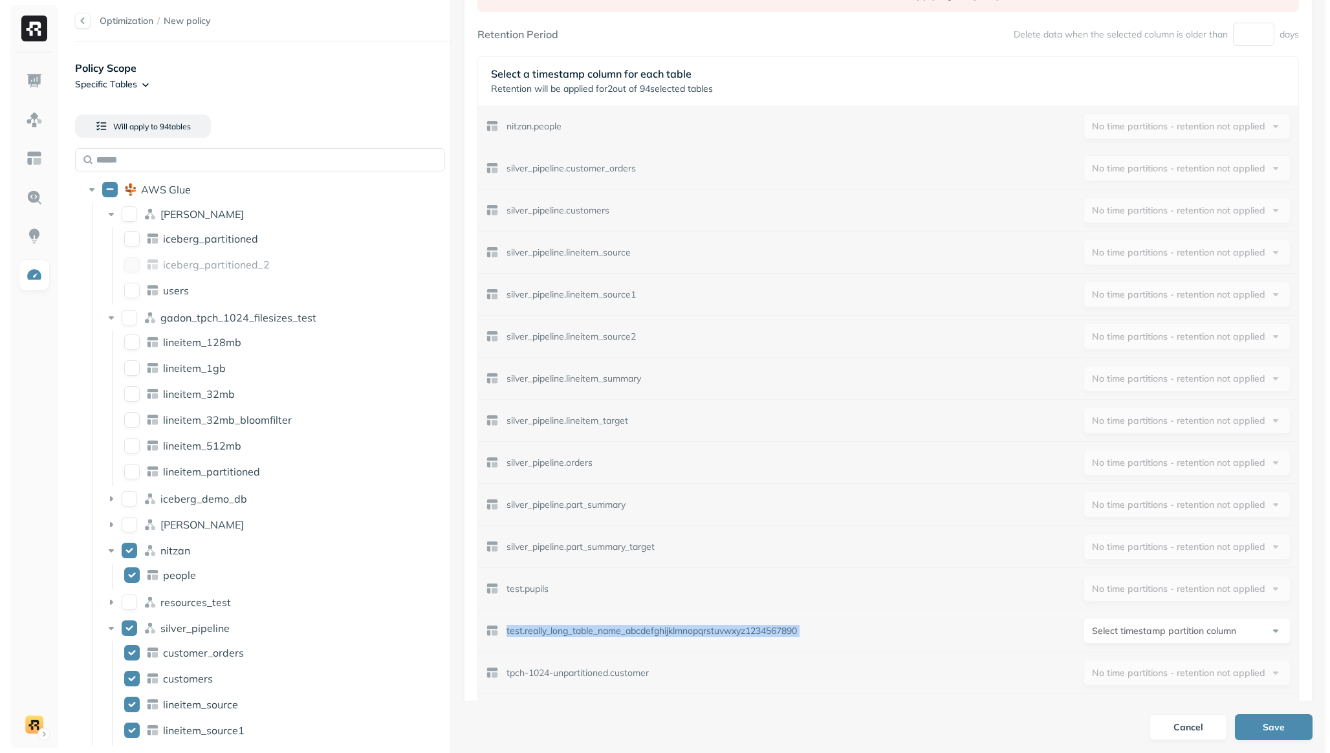
scroll to position [560, 0]
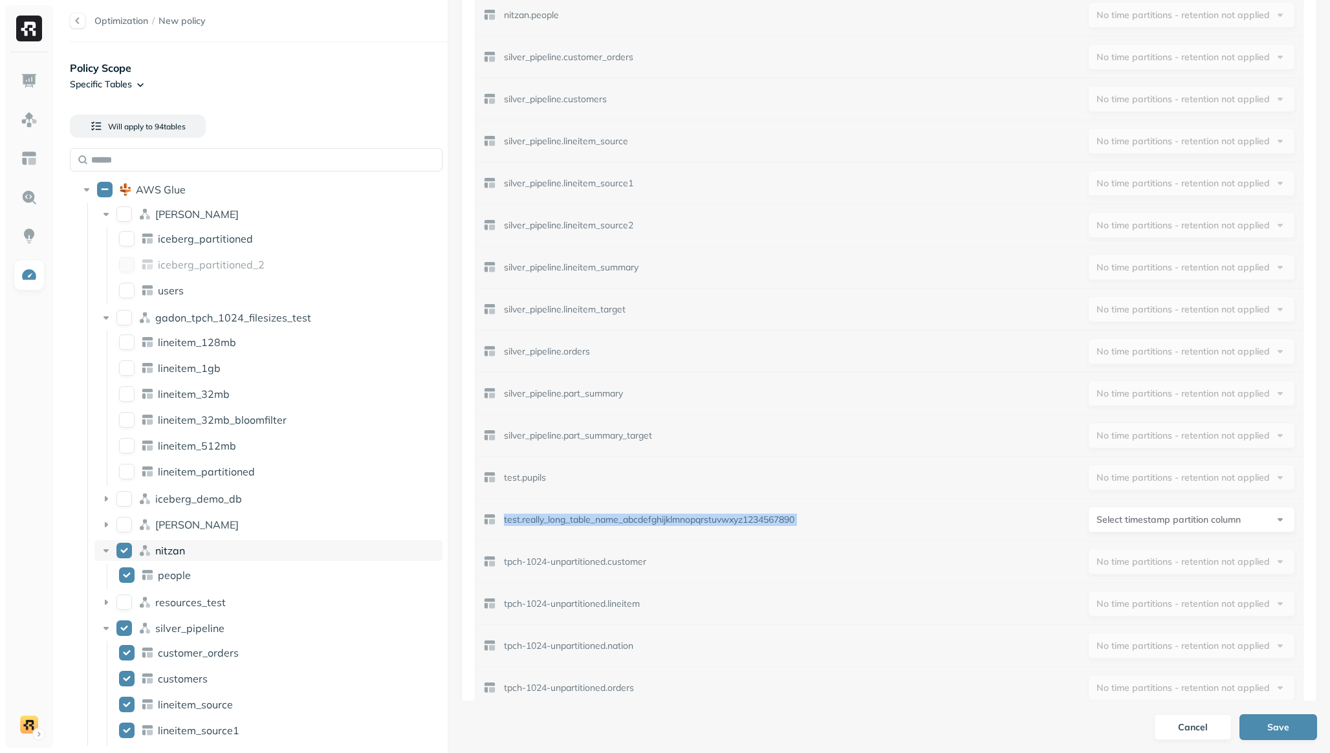
click at [108, 547] on icon at bounding box center [106, 550] width 13 height 13
click at [117, 549] on button "nitzan" at bounding box center [124, 551] width 16 height 16
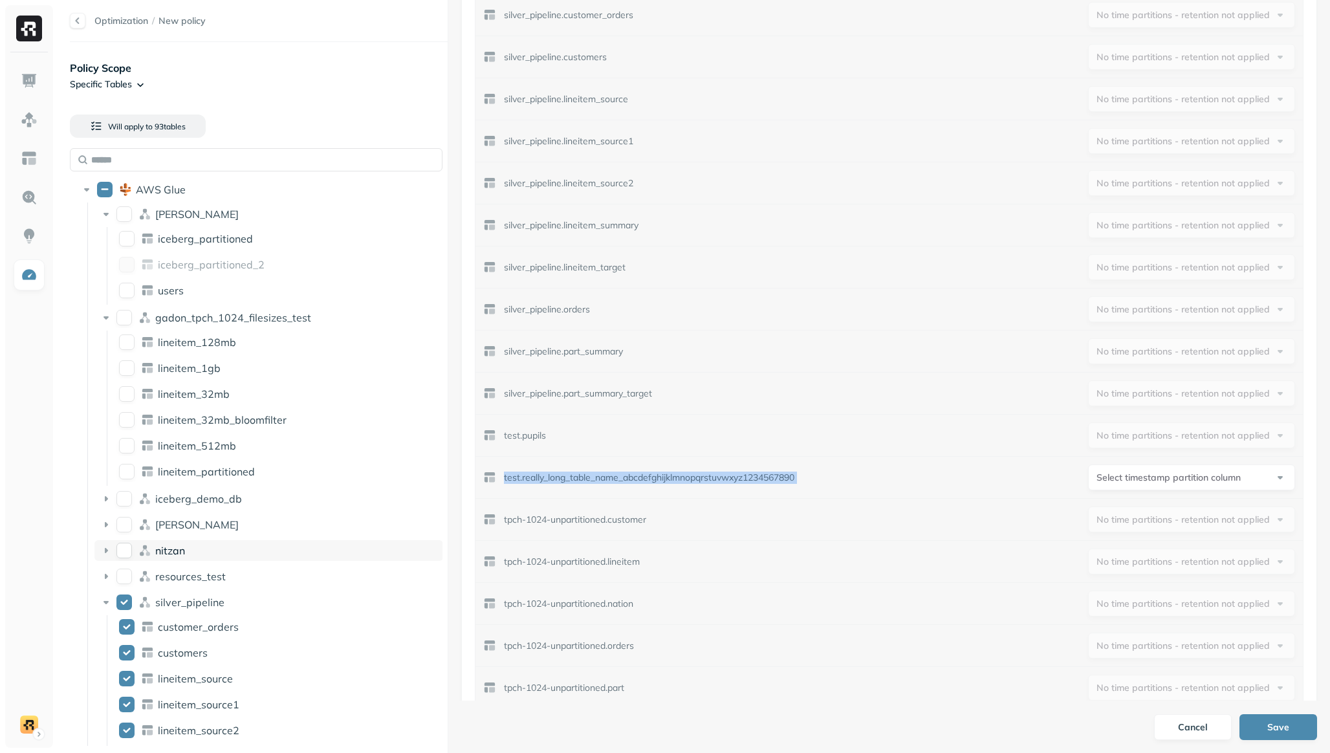
scroll to position [518, 0]
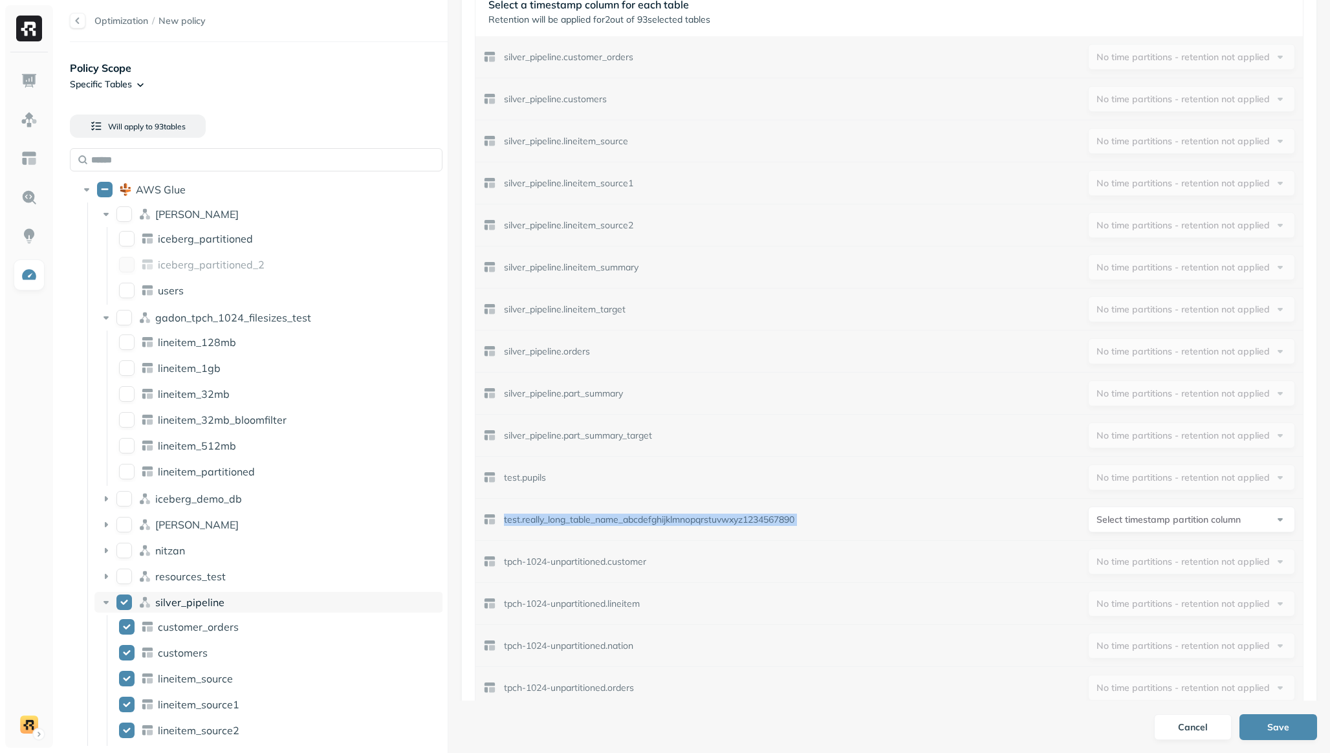
click at [122, 549] on button "silver_pipeline" at bounding box center [124, 603] width 16 height 16
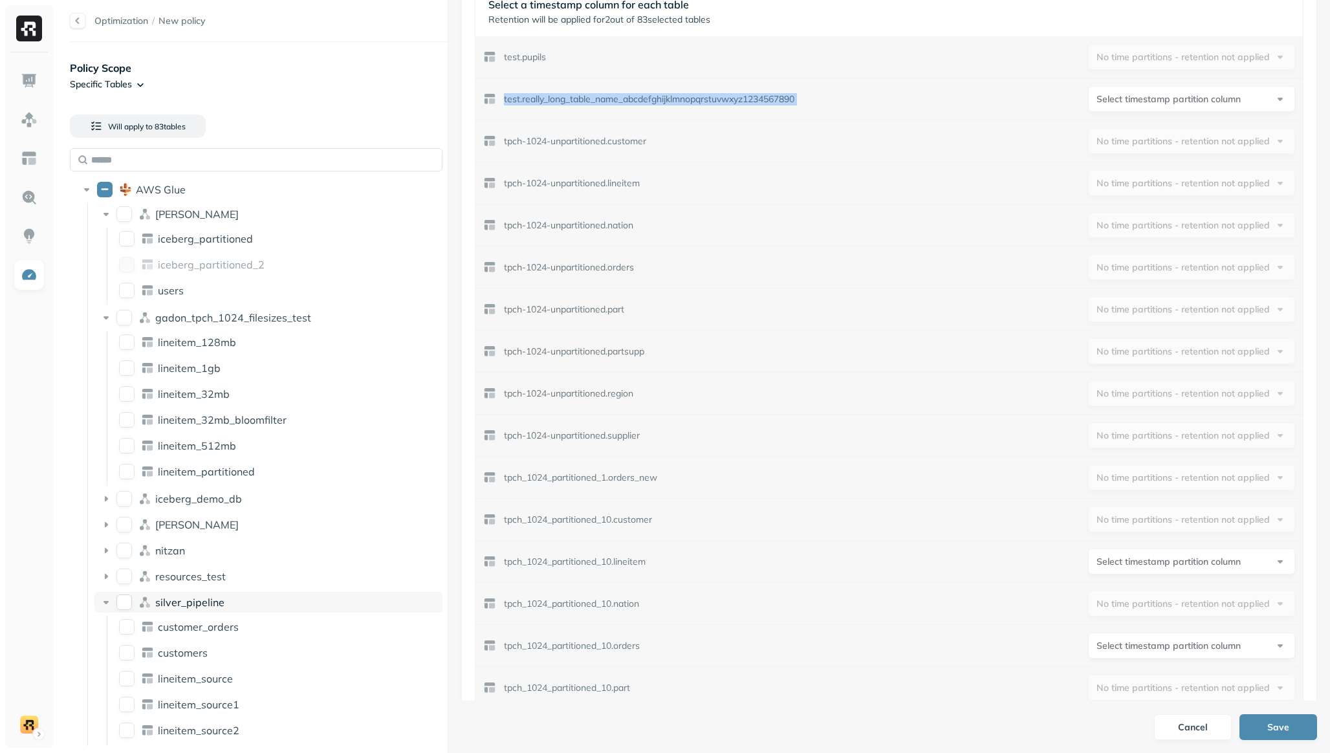
click at [105, 549] on icon at bounding box center [106, 602] width 5 height 3
click at [107, 549] on icon at bounding box center [106, 628] width 5 height 3
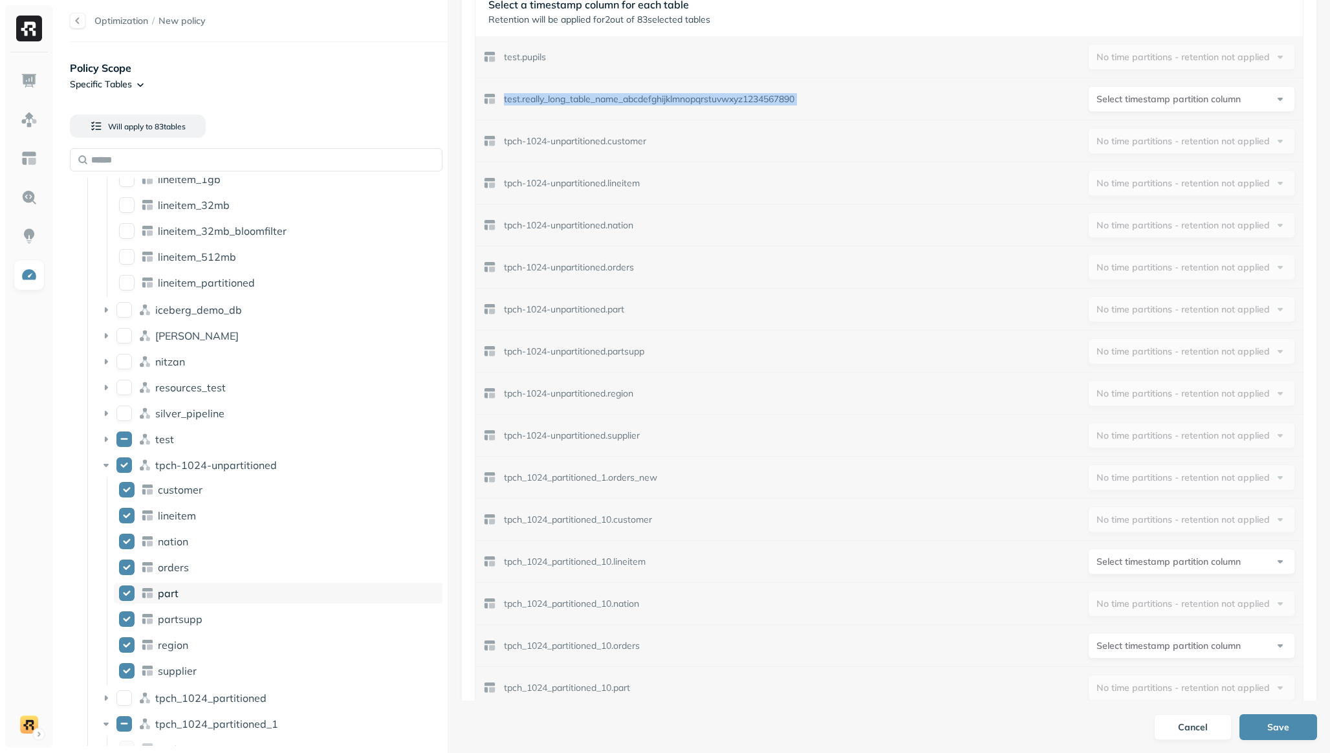
scroll to position [228, 0]
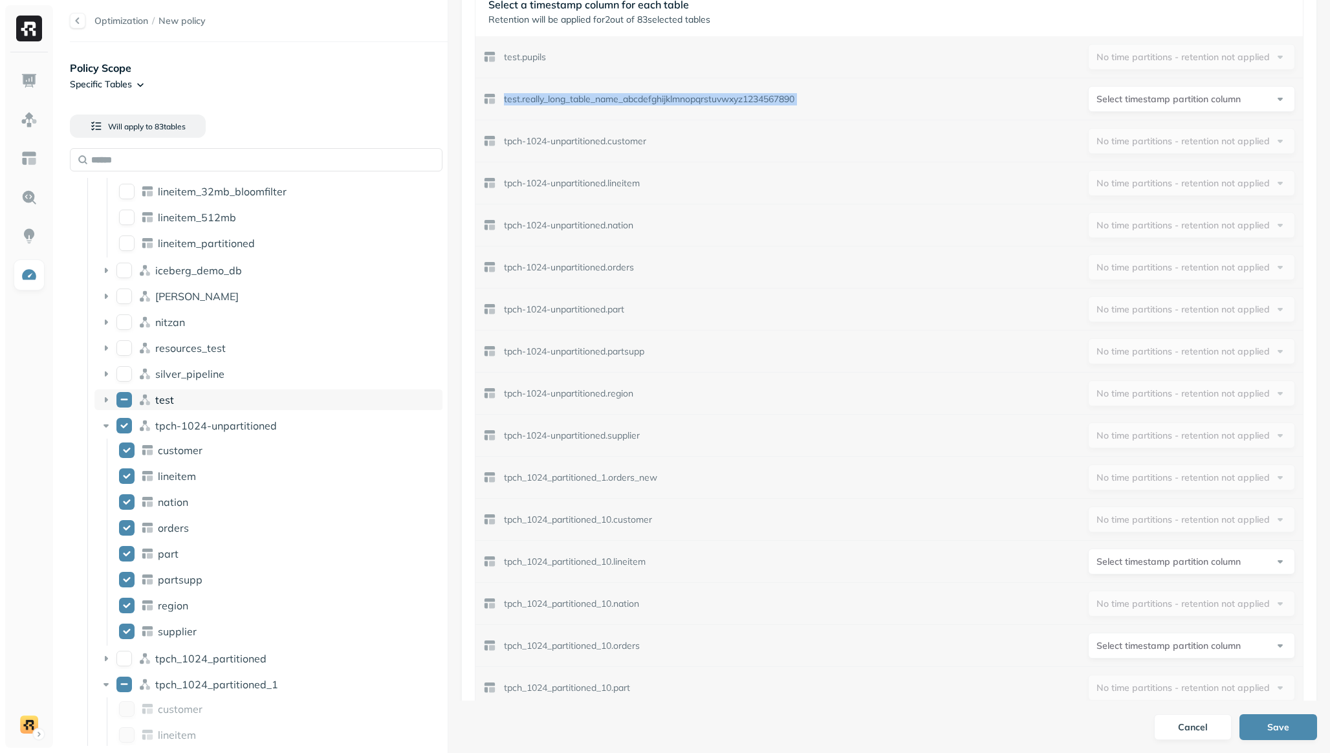
click at [124, 397] on button "test" at bounding box center [124, 400] width 16 height 16
click at [108, 427] on icon at bounding box center [106, 425] width 13 height 13
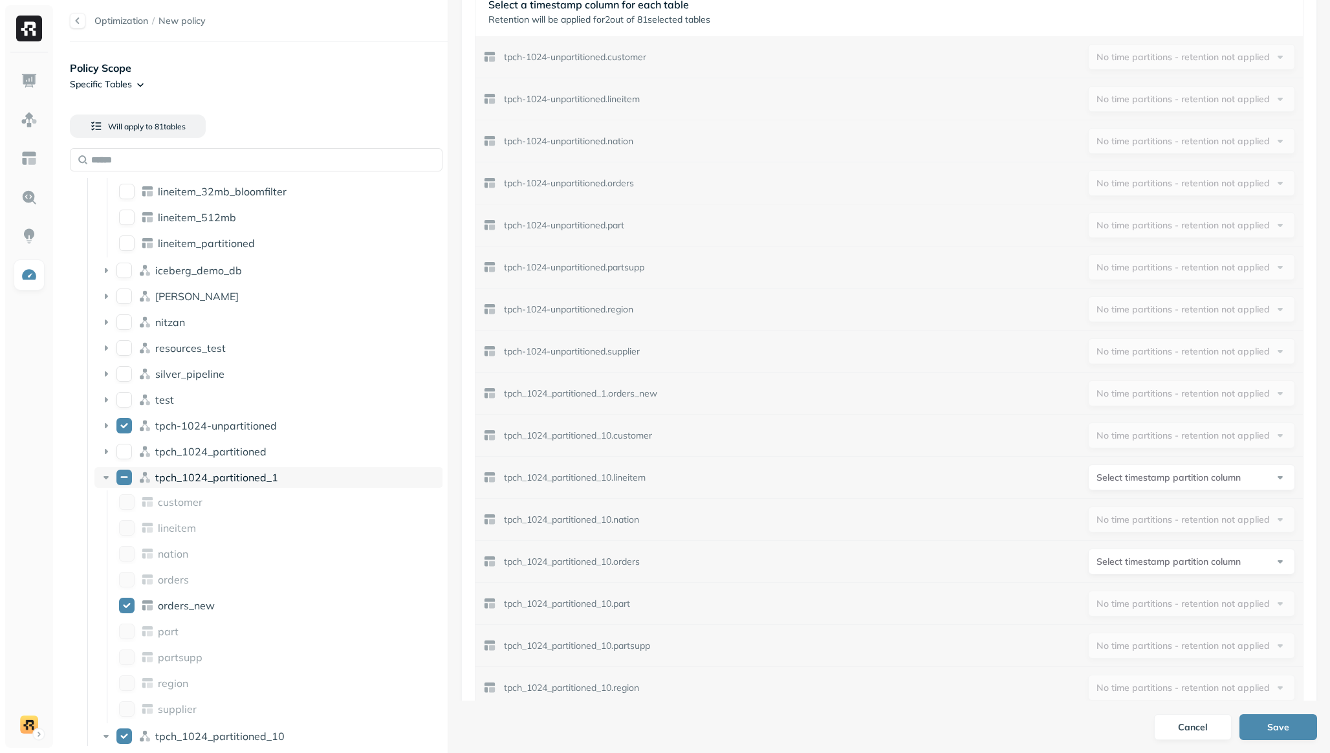
click at [104, 476] on icon at bounding box center [106, 477] width 5 height 3
click at [121, 479] on button "tpch_1024_partitioned_1" at bounding box center [124, 478] width 16 height 16
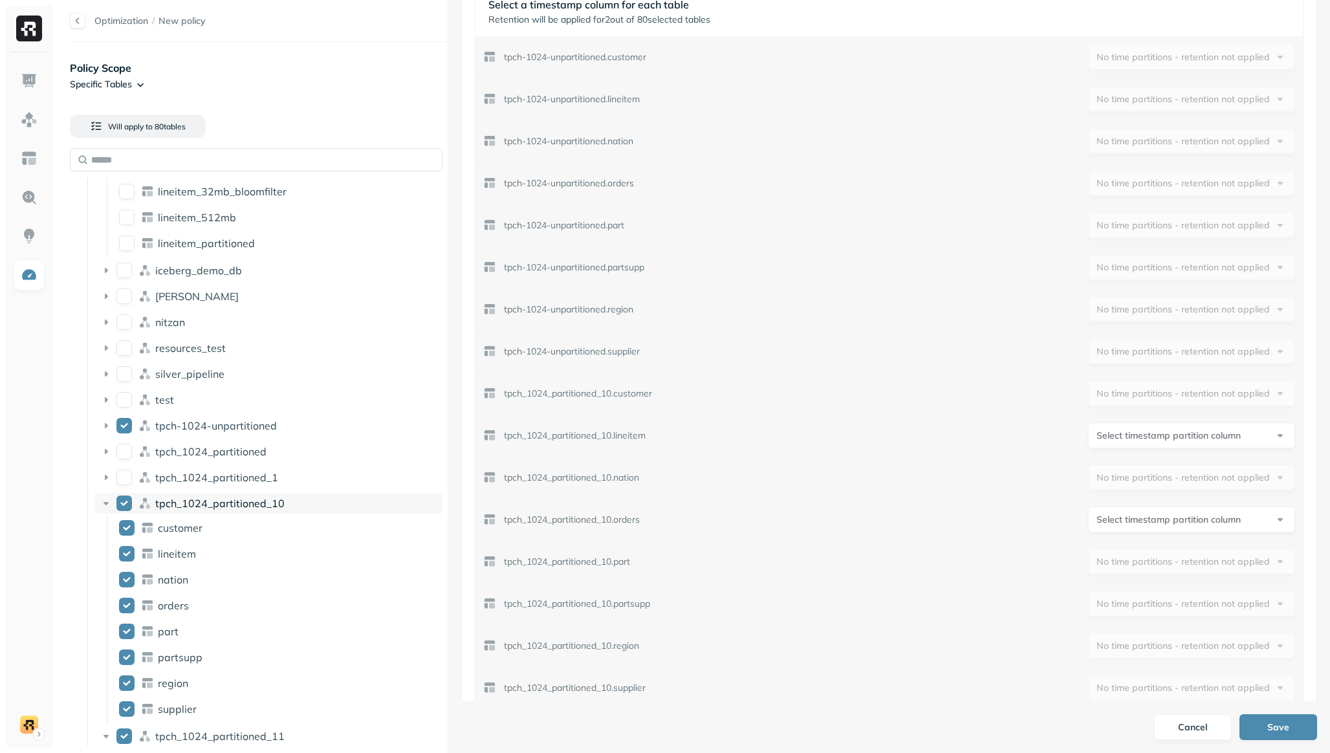
click at [122, 503] on button "tpch_1024_partitioned_10" at bounding box center [124, 504] width 16 height 16
click at [107, 501] on icon at bounding box center [106, 503] width 13 height 13
click at [123, 529] on button "tpch_1024_partitioned_11" at bounding box center [124, 529] width 16 height 16
click at [105, 531] on icon at bounding box center [106, 529] width 5 height 3
click at [119, 549] on button "tpch_1024_partitioned_12" at bounding box center [124, 555] width 16 height 16
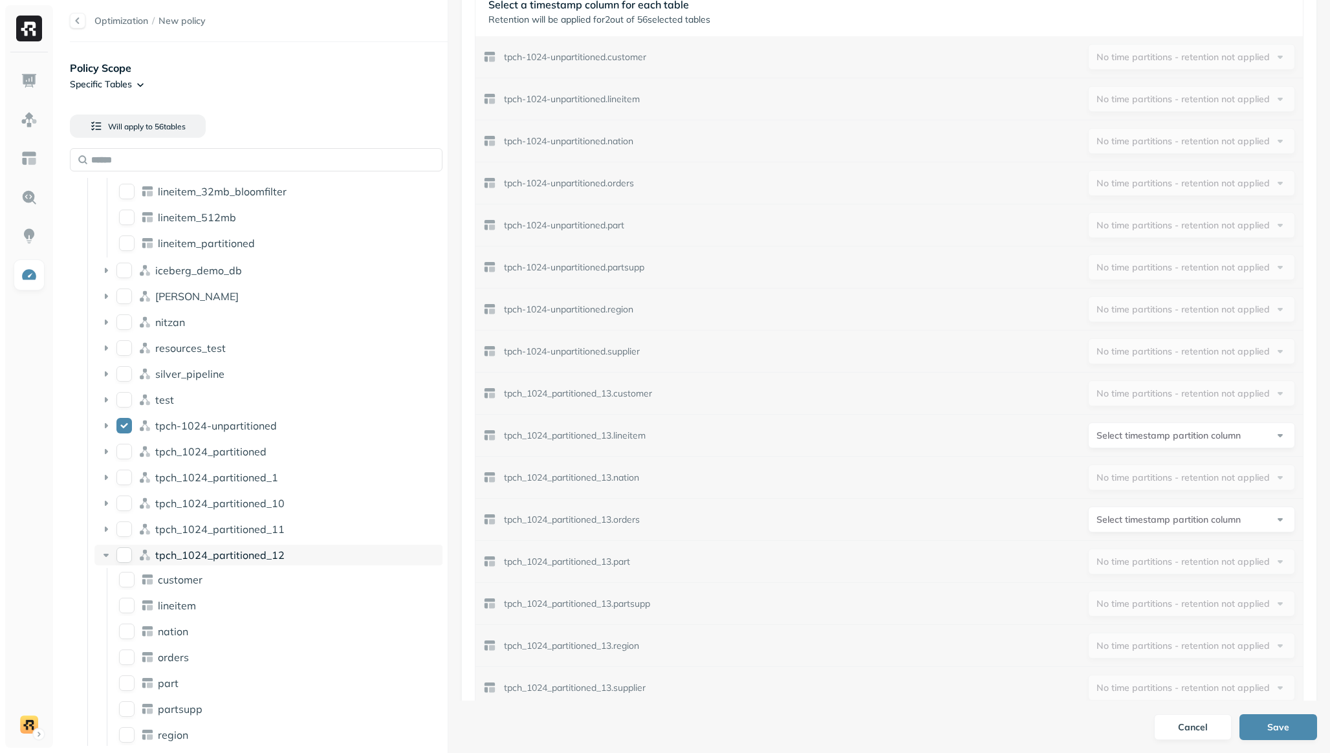
click at [101, 549] on icon at bounding box center [106, 555] width 13 height 13
click at [120, 549] on button "tpch_1024_partitioned_13" at bounding box center [124, 581] width 16 height 16
click at [105, 549] on icon at bounding box center [106, 581] width 5 height 3
click at [120, 549] on button "tpch_1024_partitioned_14" at bounding box center [124, 607] width 16 height 16
click at [102, 549] on icon at bounding box center [106, 606] width 13 height 13
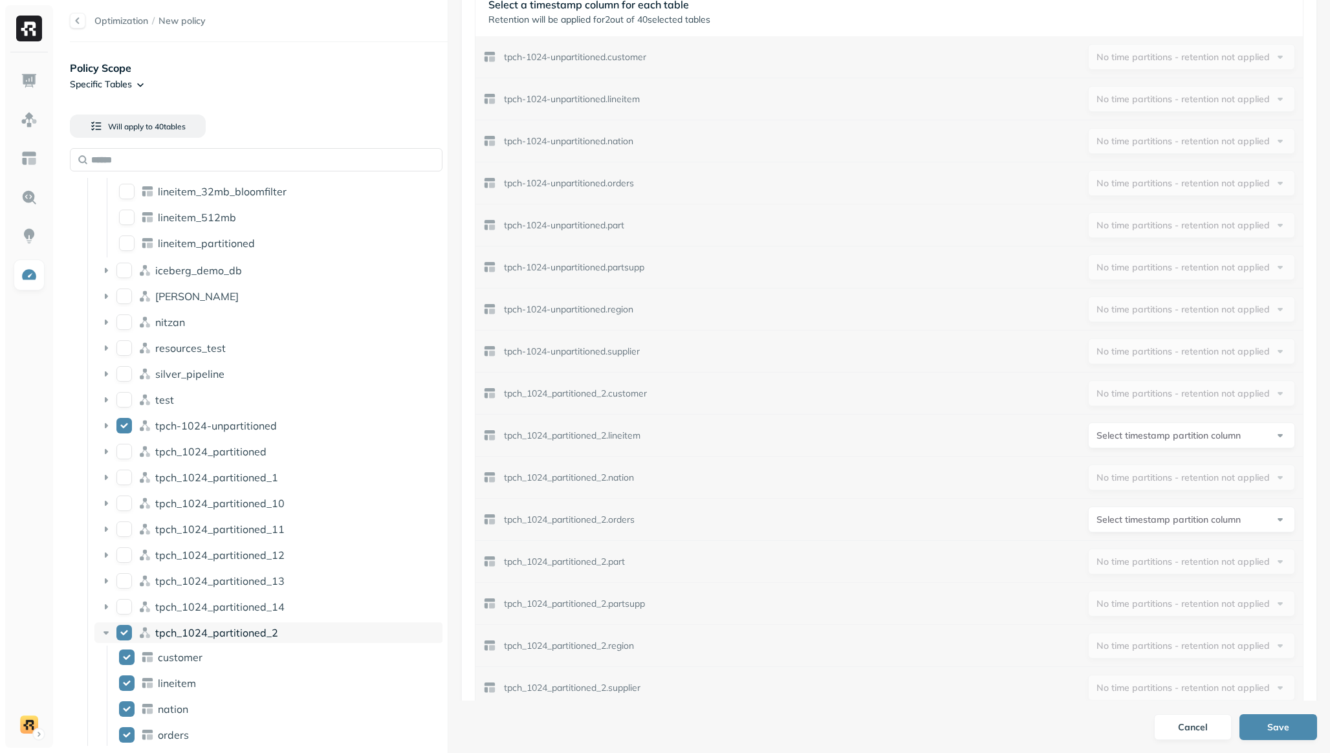
click at [124, 549] on button "tpch_1024_partitioned_2" at bounding box center [124, 633] width 16 height 16
click at [107, 549] on icon at bounding box center [106, 632] width 13 height 13
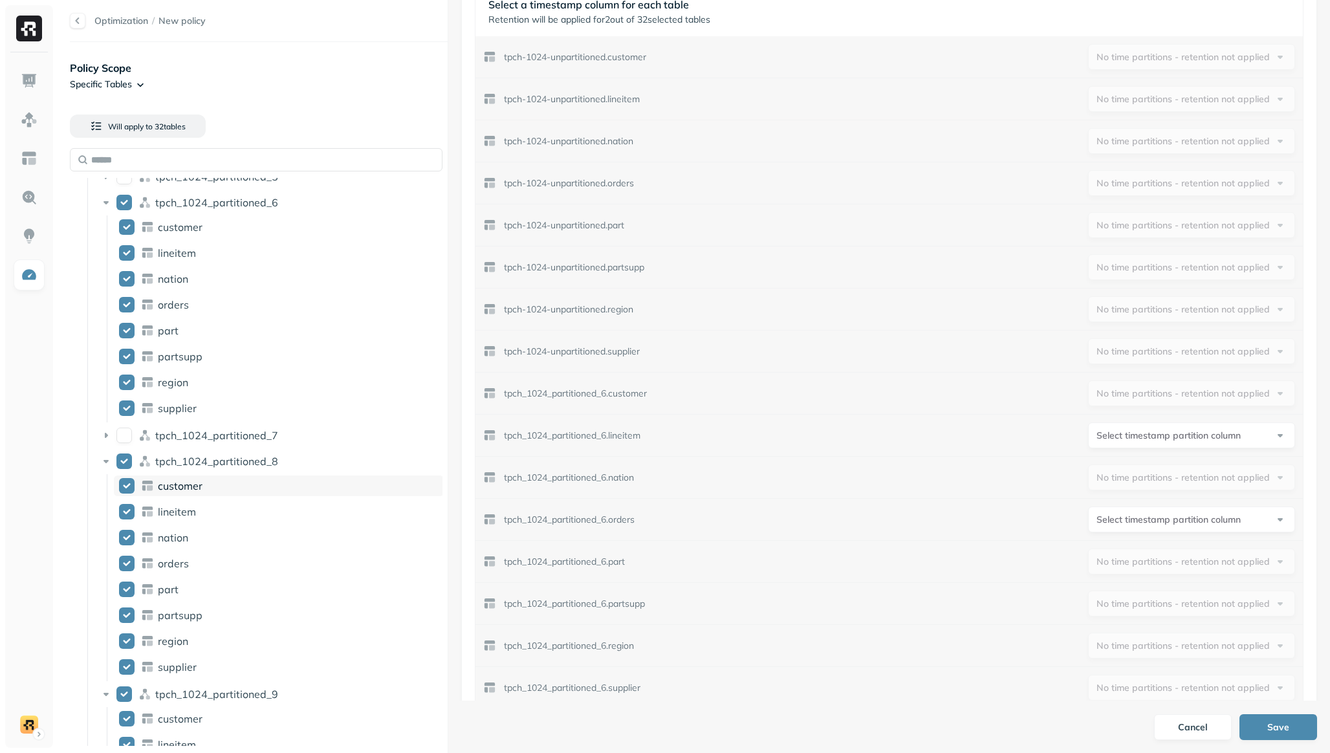
scroll to position [760, 0]
click at [127, 465] on button "tpch_1024_partitioned_8" at bounding box center [124, 464] width 16 height 16
click at [116, 549] on button "tpch_1024_partitioned_9" at bounding box center [124, 697] width 16 height 16
drag, startPoint x: 107, startPoint y: 696, endPoint x: 102, endPoint y: 685, distance: 11.6
click at [107, 549] on icon at bounding box center [106, 697] width 5 height 3
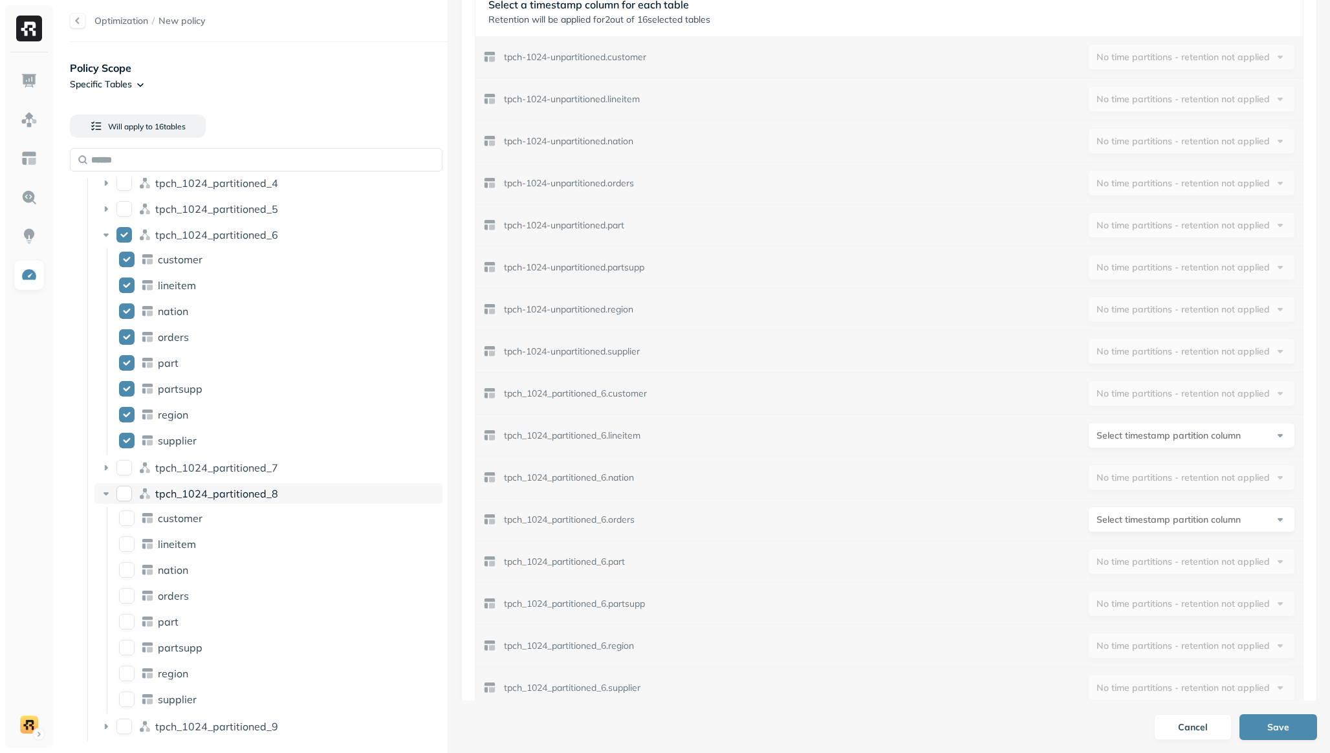
click at [105, 495] on icon at bounding box center [106, 493] width 13 height 13
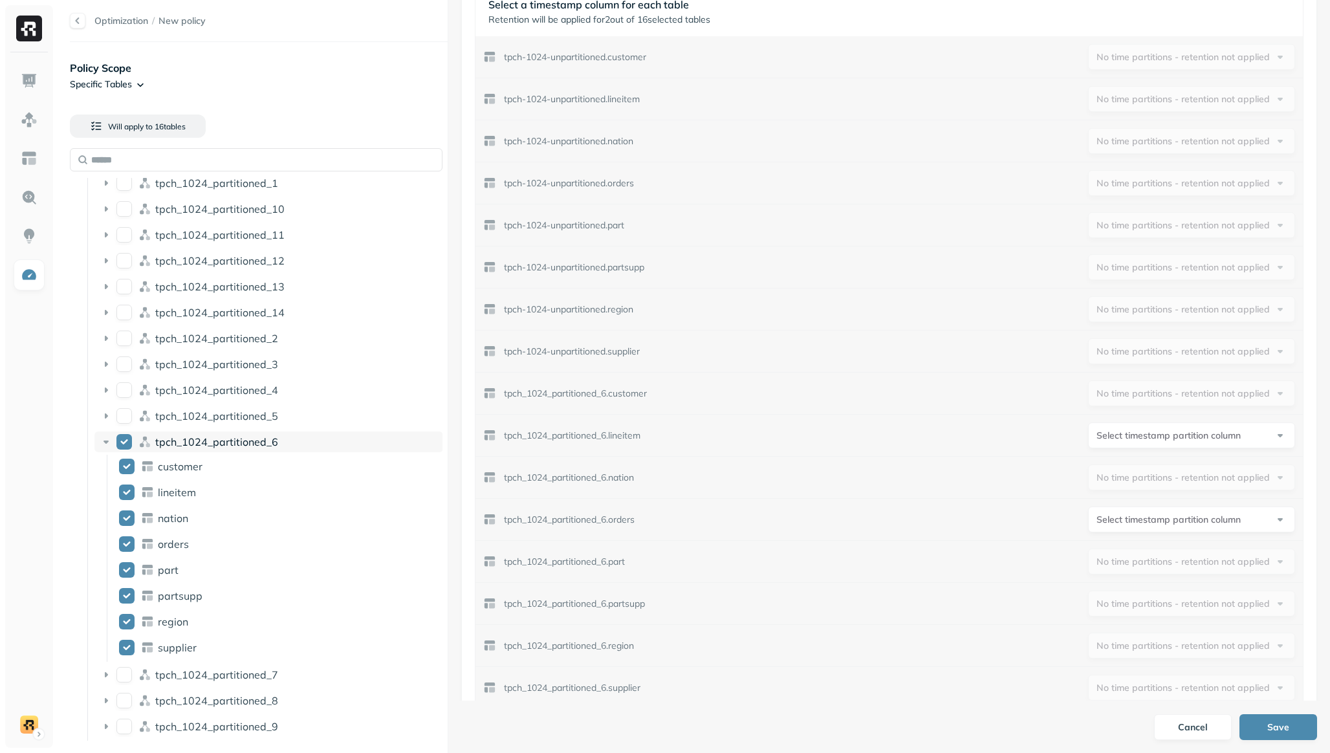
click at [124, 443] on button "tpch_1024_partitioned_6" at bounding box center [124, 442] width 16 height 16
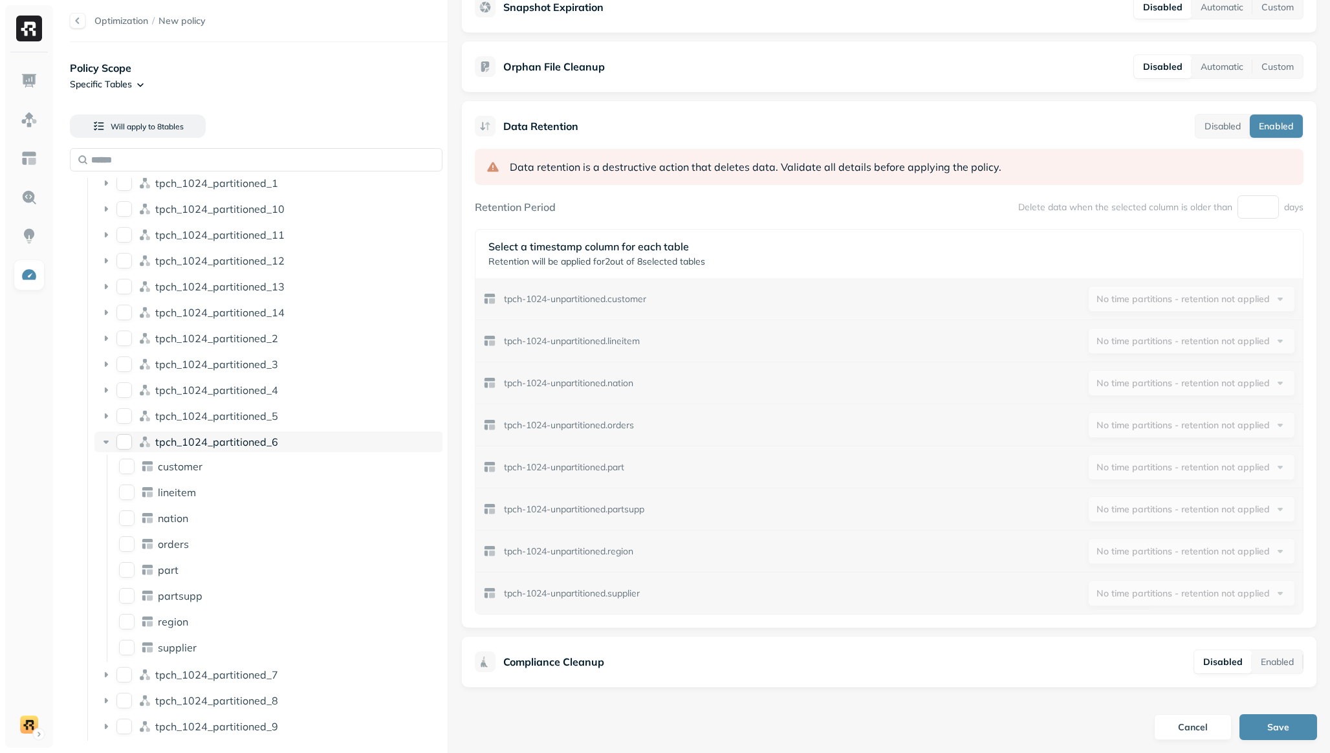
click at [107, 447] on icon at bounding box center [106, 441] width 13 height 13
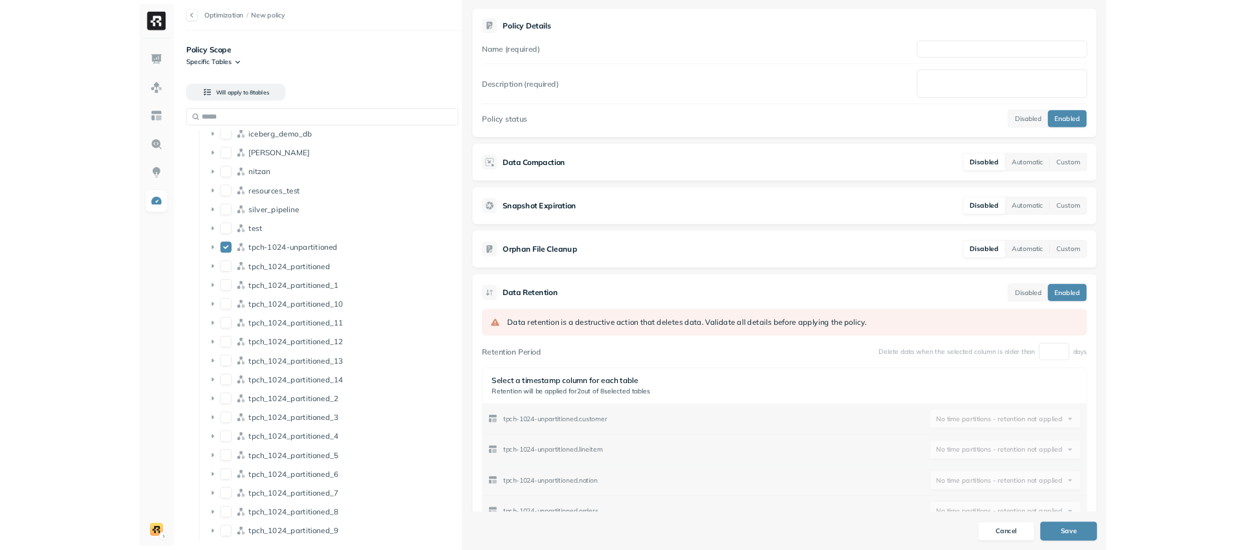
scroll to position [0, 0]
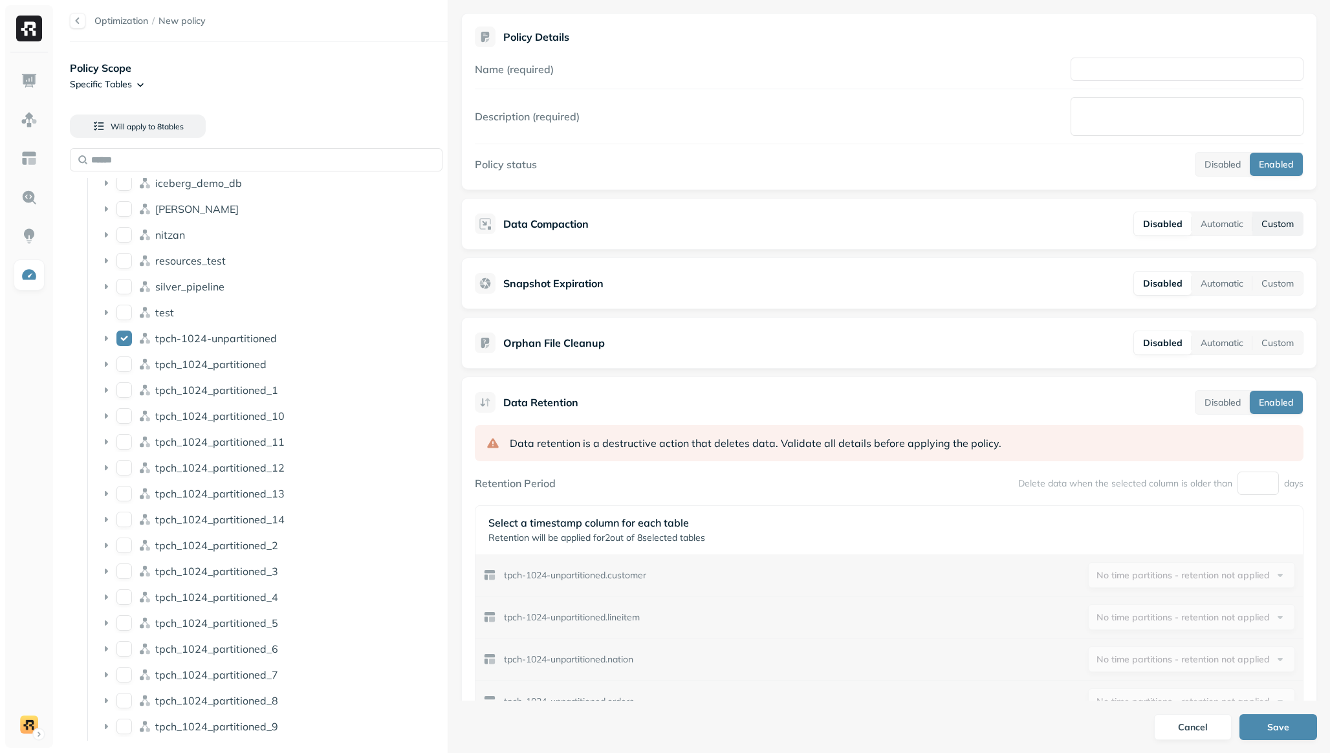
click at [1232, 228] on button "Custom" at bounding box center [1278, 223] width 50 height 23
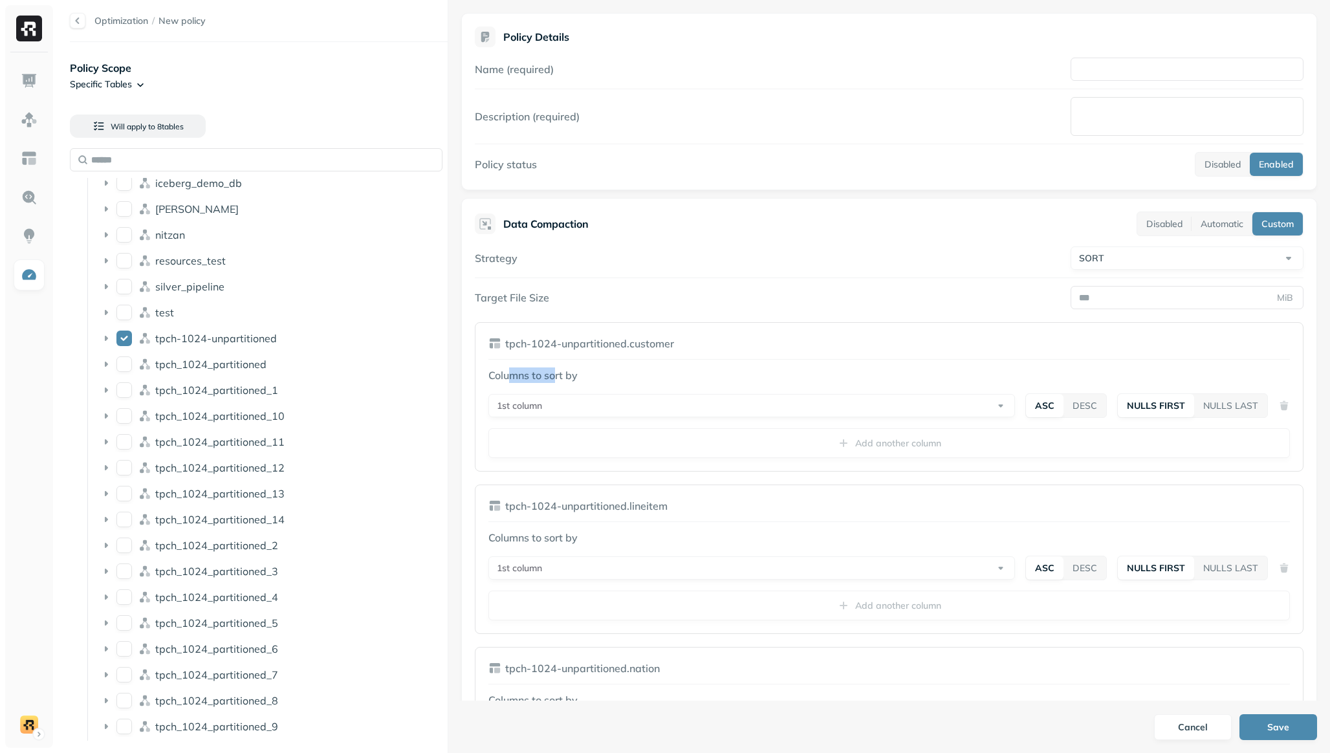
drag, startPoint x: 557, startPoint y: 378, endPoint x: 507, endPoint y: 377, distance: 50.5
click at [507, 377] on p "Columns to sort by" at bounding box center [889, 375] width 802 height 16
click at [513, 375] on p "Columns to sort by" at bounding box center [889, 375] width 802 height 16
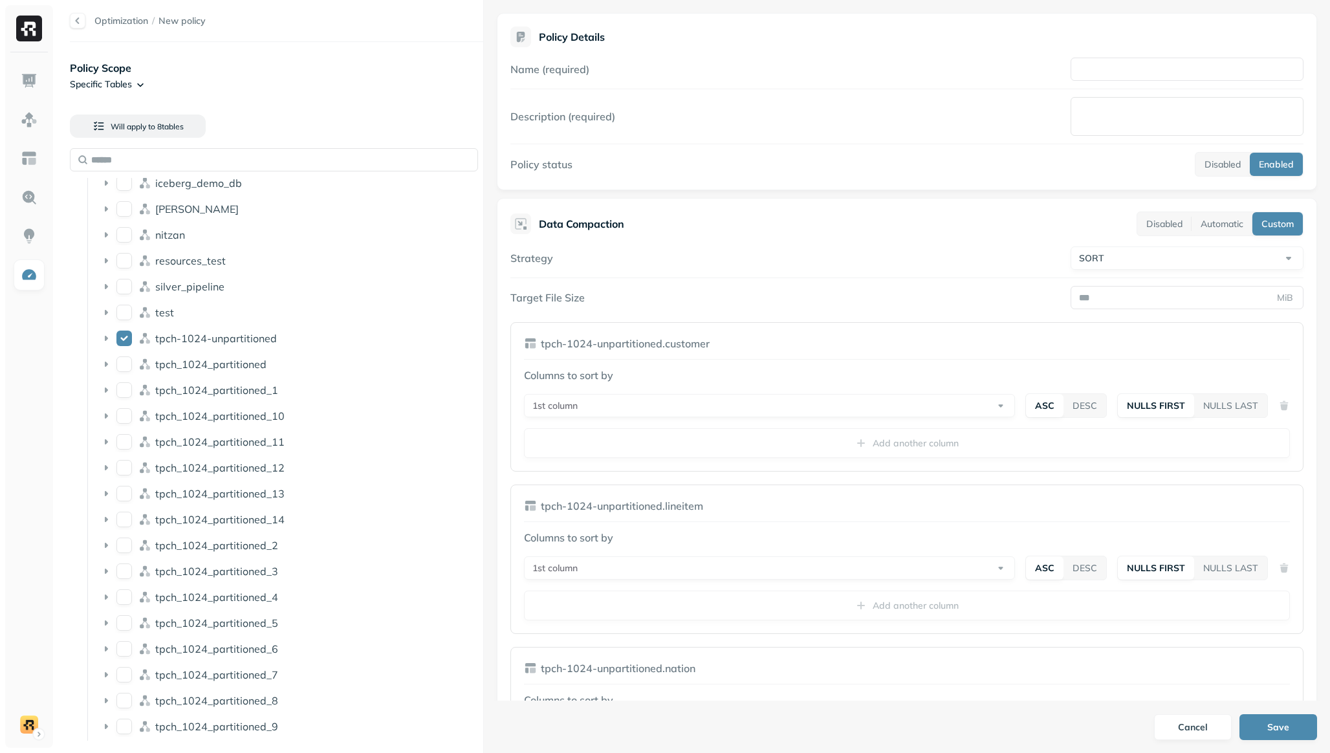
click at [483, 338] on div at bounding box center [483, 376] width 1 height 753
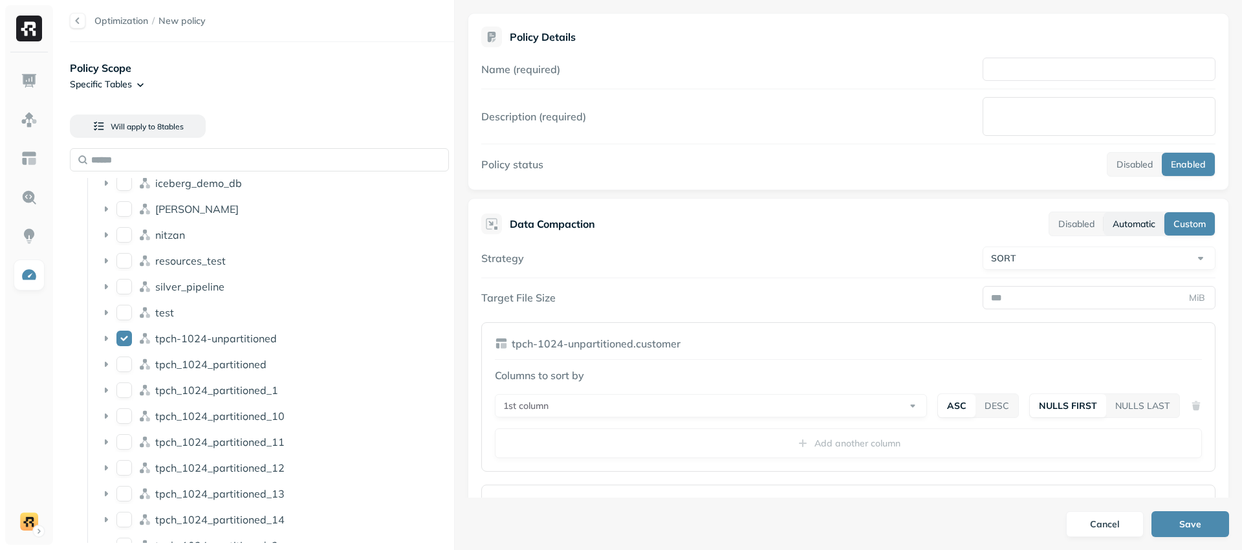
click at [1104, 223] on button "Automatic" at bounding box center [1134, 223] width 61 height 23
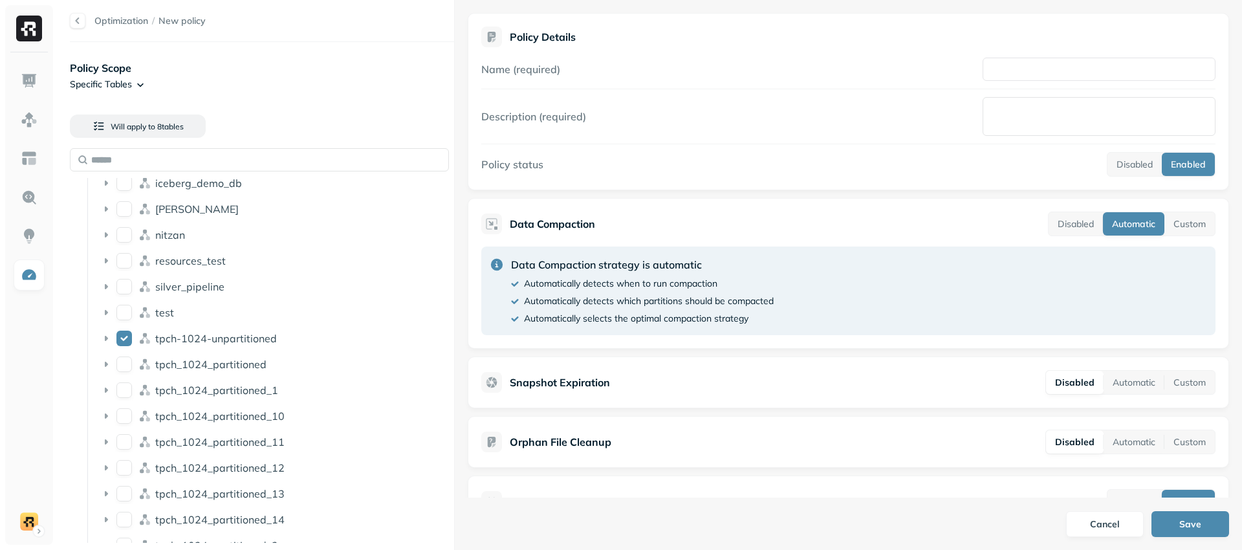
scroll to position [16, 0]
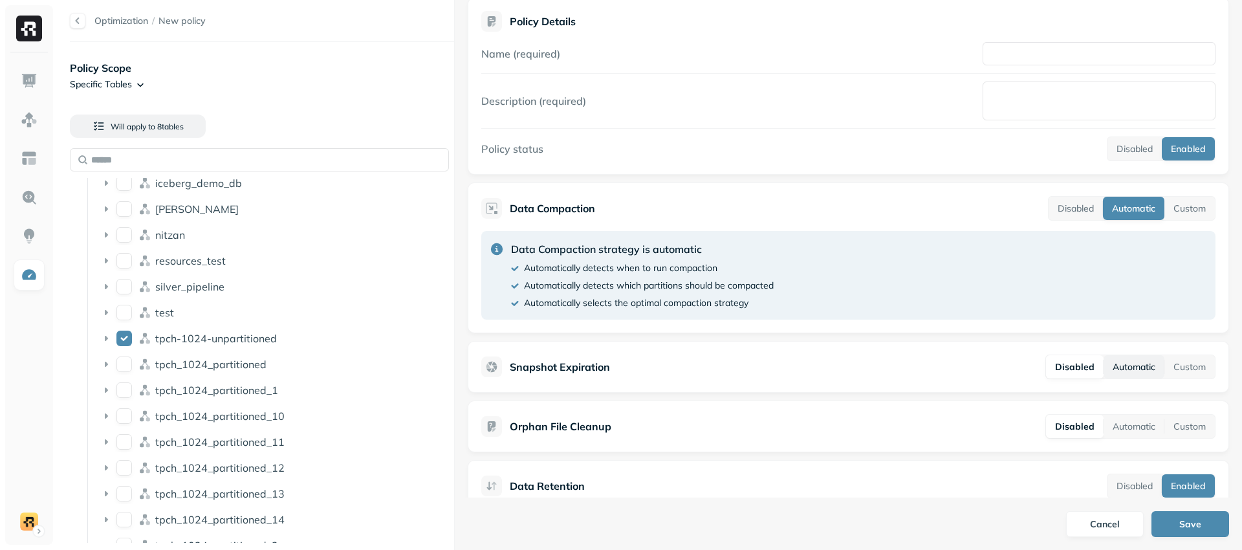
click at [1137, 369] on button "Automatic" at bounding box center [1134, 366] width 61 height 23
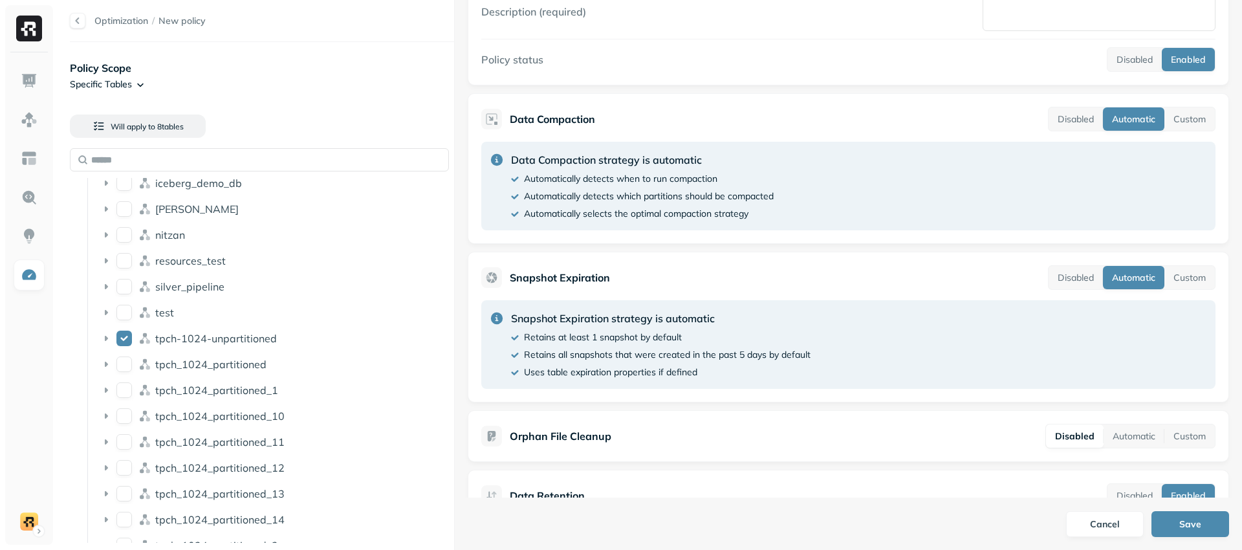
scroll to position [268, 0]
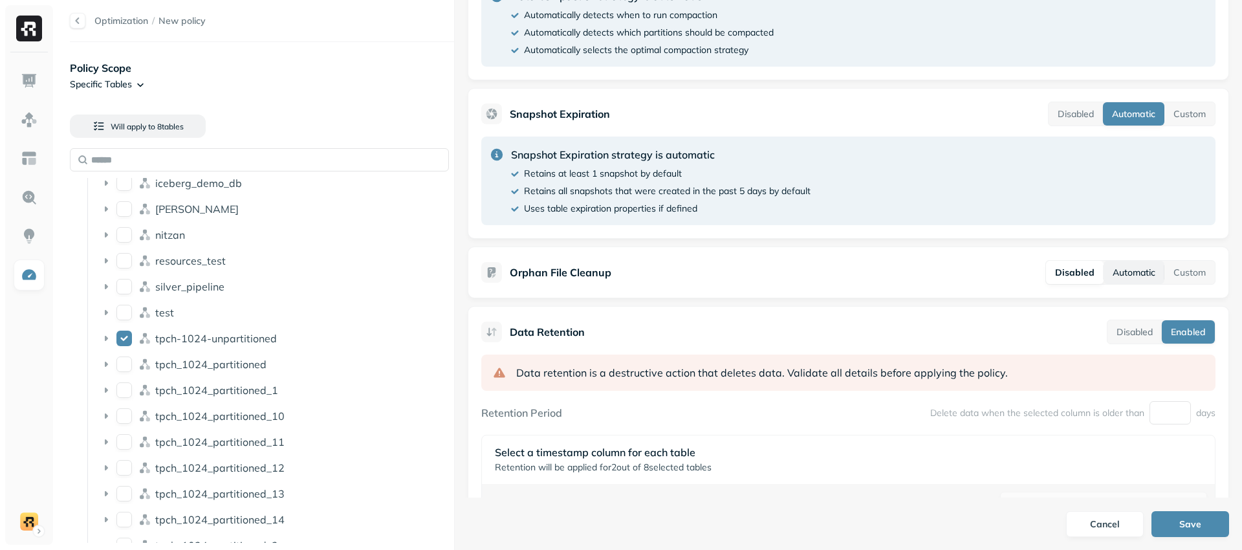
click at [1126, 273] on button "Automatic" at bounding box center [1134, 272] width 61 height 23
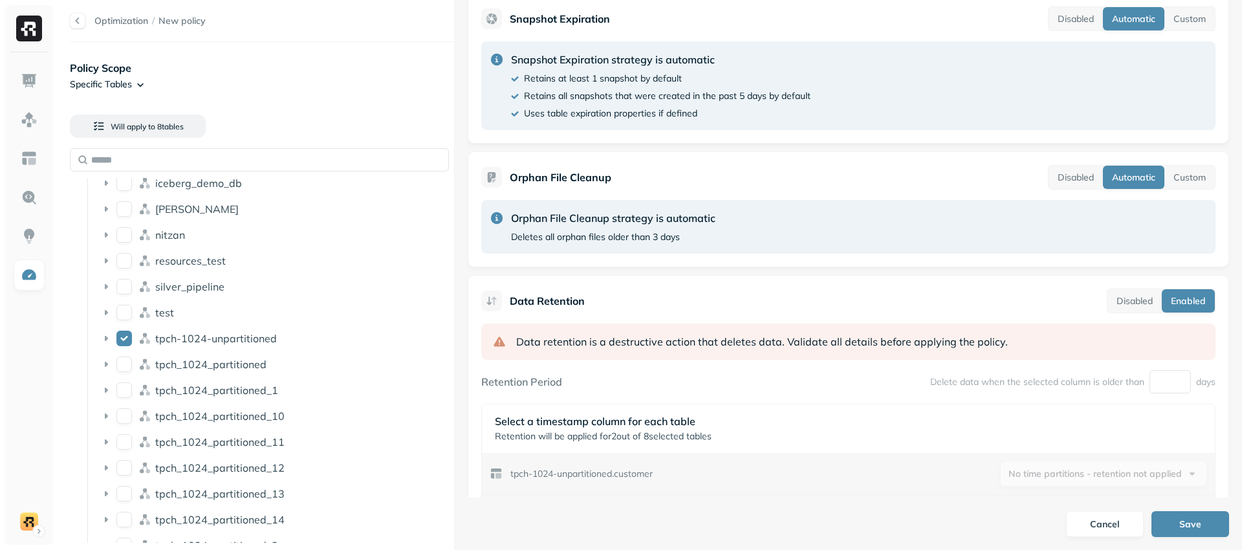
scroll to position [364, 0]
drag, startPoint x: 575, startPoint y: 221, endPoint x: 744, endPoint y: 220, distance: 169.5
click at [744, 220] on div "Orphan File Cleanup strategy is automatic Deletes all orphan files older than 3…" at bounding box center [848, 227] width 734 height 54
click at [646, 225] on p "Orphan File Cleanup strategy is automatic" at bounding box center [613, 218] width 204 height 16
drag, startPoint x: 513, startPoint y: 239, endPoint x: 713, endPoint y: 236, distance: 199.9
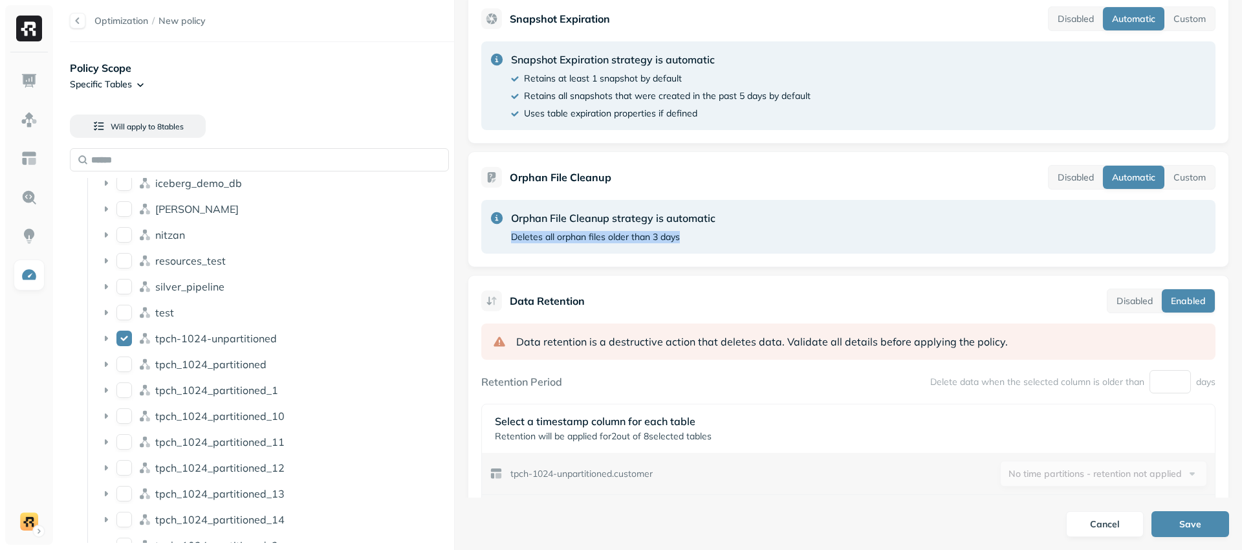
click at [721, 236] on div "Orphan File Cleanup strategy is automatic Deletes all orphan files older than 3…" at bounding box center [848, 227] width 734 height 54
click at [655, 229] on div "Orphan File Cleanup strategy is automatic Deletes all orphan files older than 3…" at bounding box center [613, 226] width 204 height 33
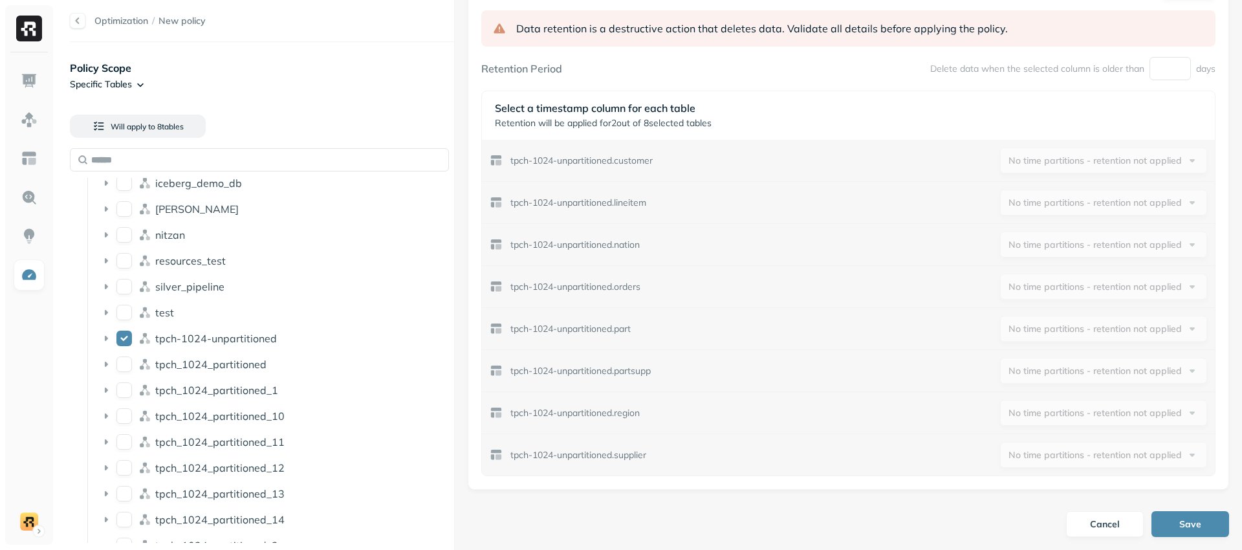
scroll to position [741, 0]
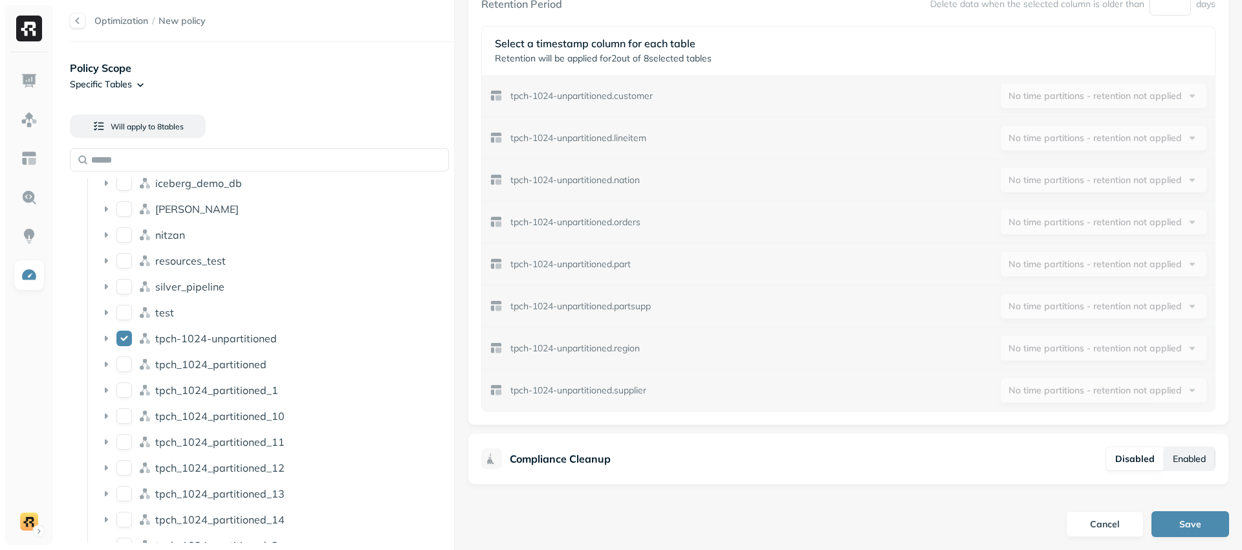
click at [1167, 458] on button "Enabled" at bounding box center [1189, 458] width 51 height 23
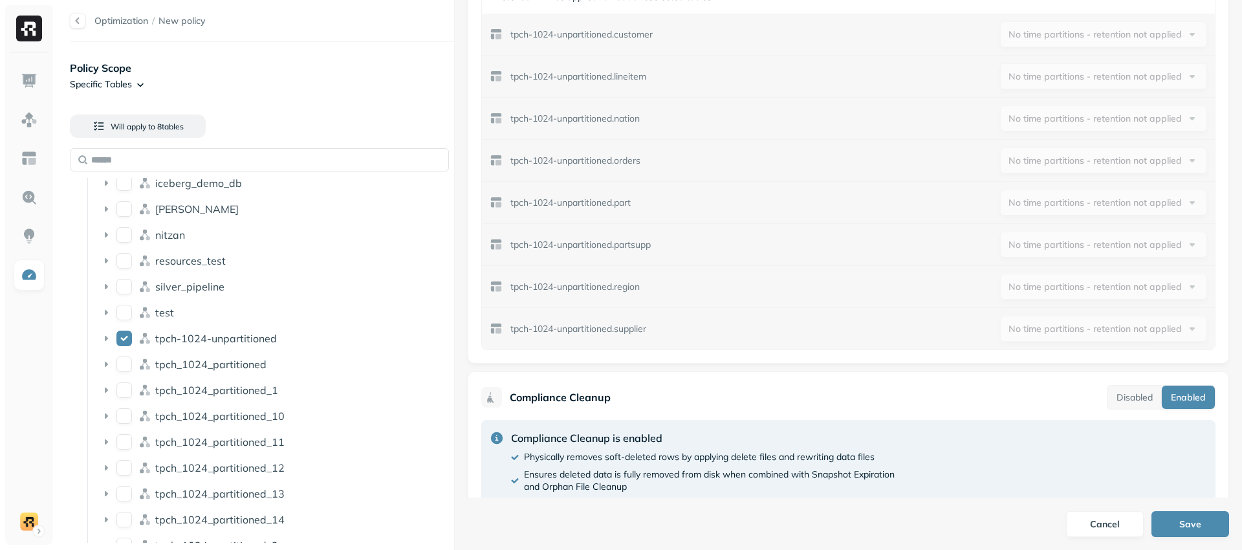
scroll to position [853, 0]
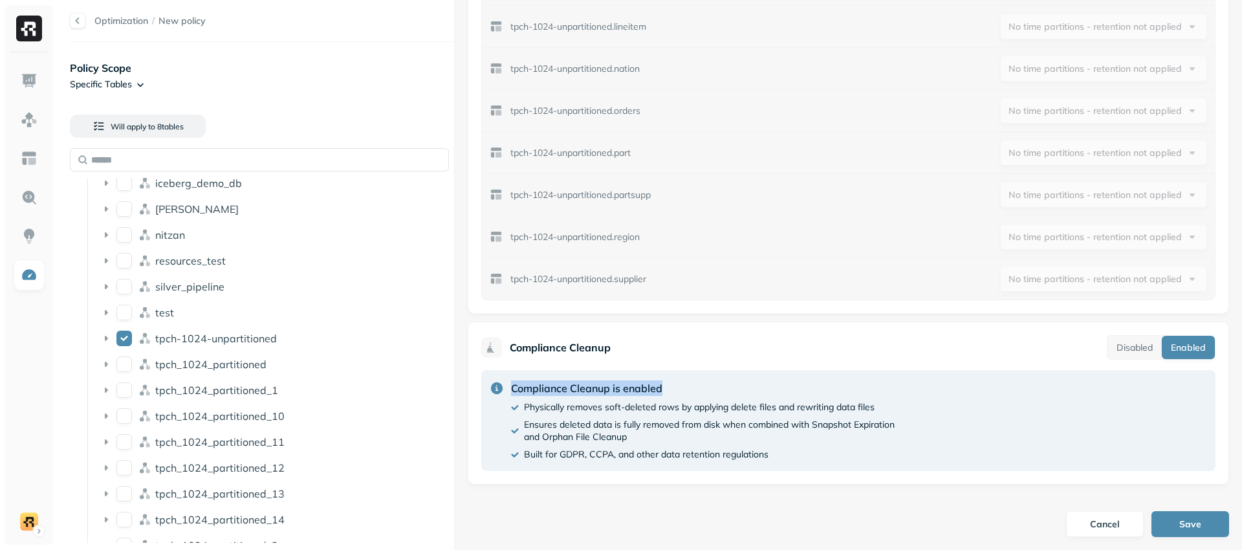
drag, startPoint x: 538, startPoint y: 390, endPoint x: 686, endPoint y: 389, distance: 148.8
click at [686, 389] on p "Compliance Cleanup is enabled" at bounding box center [703, 388] width 384 height 16
click at [616, 393] on p "Compliance Cleanup is enabled" at bounding box center [703, 388] width 384 height 16
